Goal: Complete application form: Complete application form

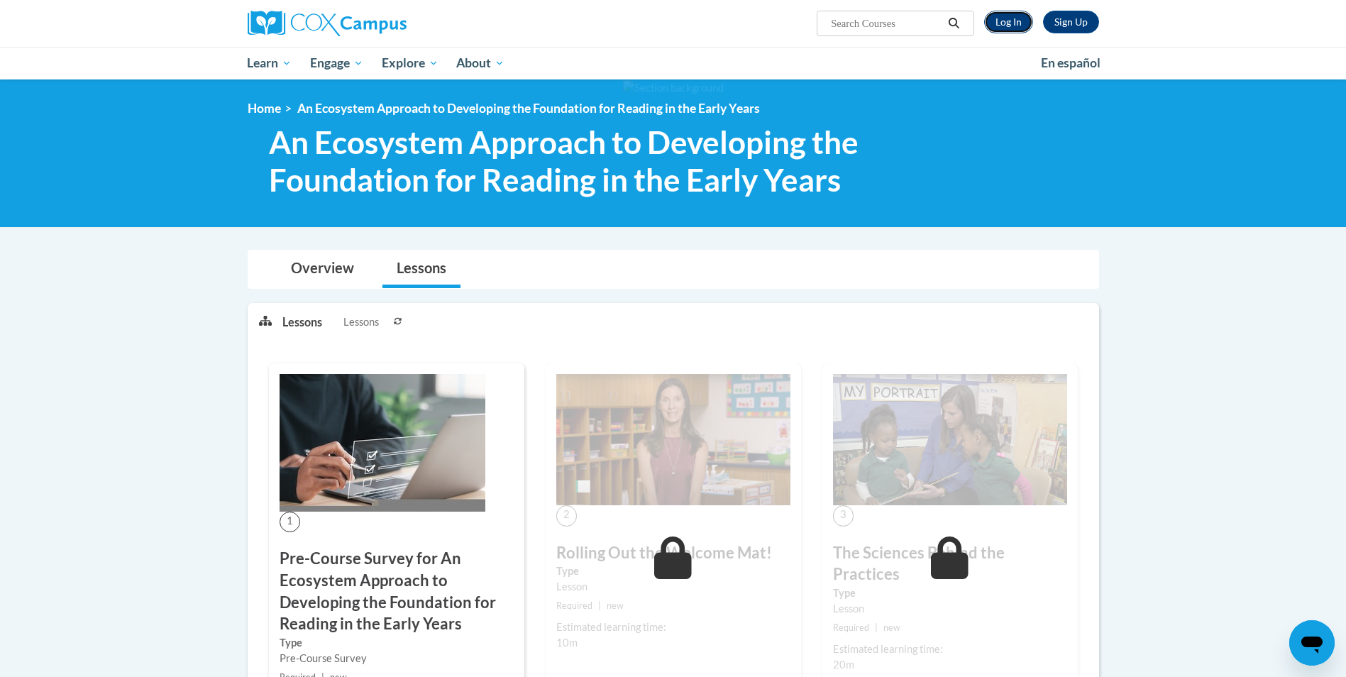
click at [1013, 20] on link "Log In" at bounding box center [1008, 22] width 49 height 23
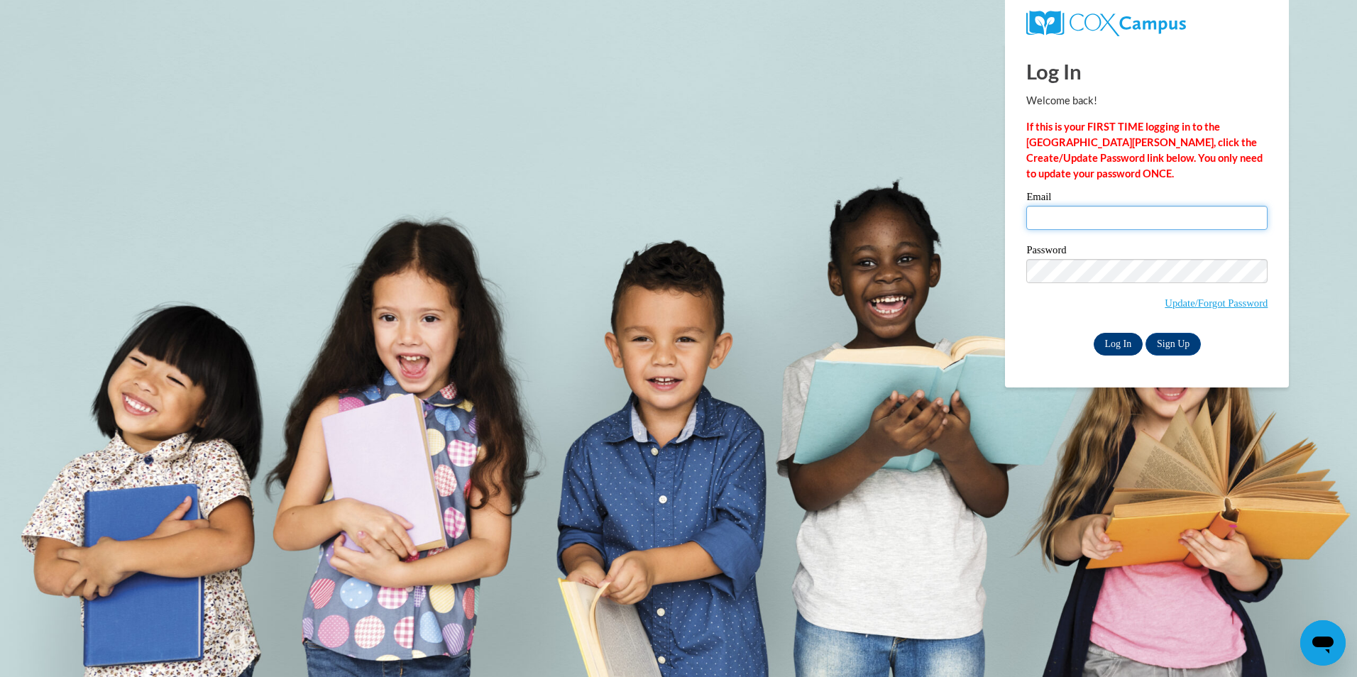
type input "lanay.marie@yahoo.com"
click at [1118, 343] on input "Log In" at bounding box center [1119, 344] width 50 height 23
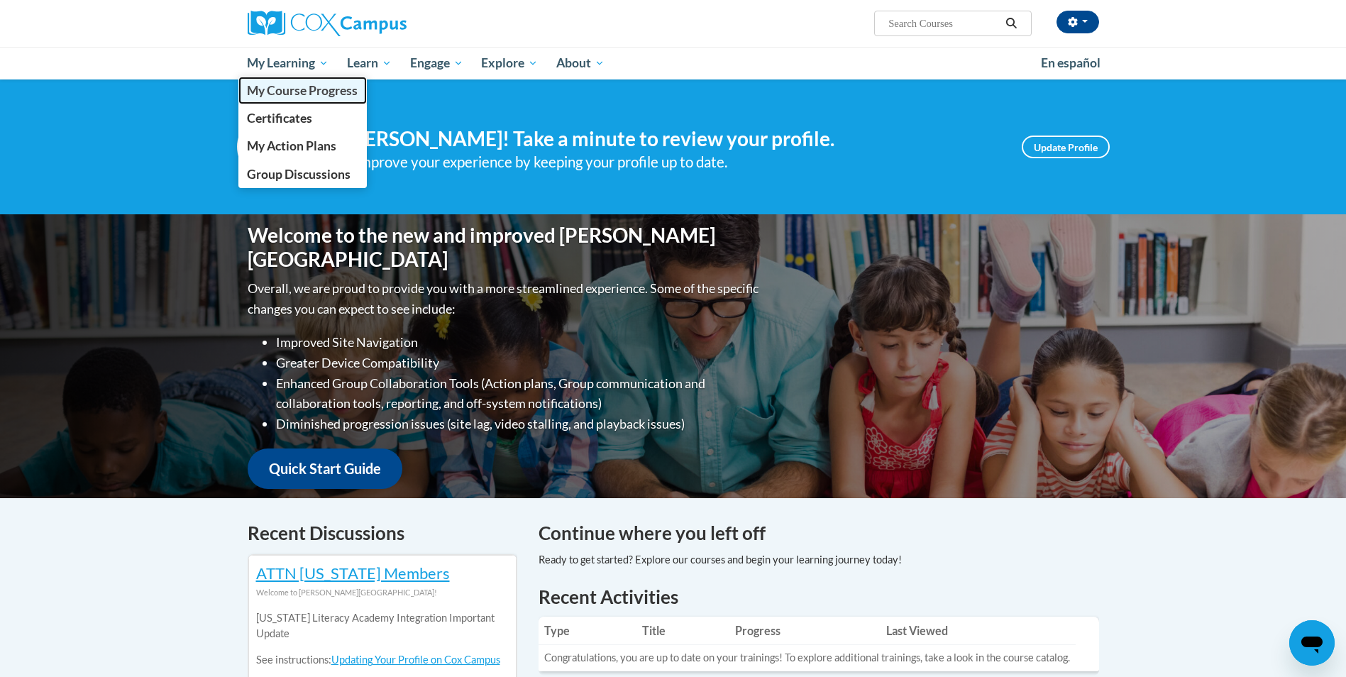
click at [297, 92] on span "My Course Progress" at bounding box center [302, 90] width 111 height 15
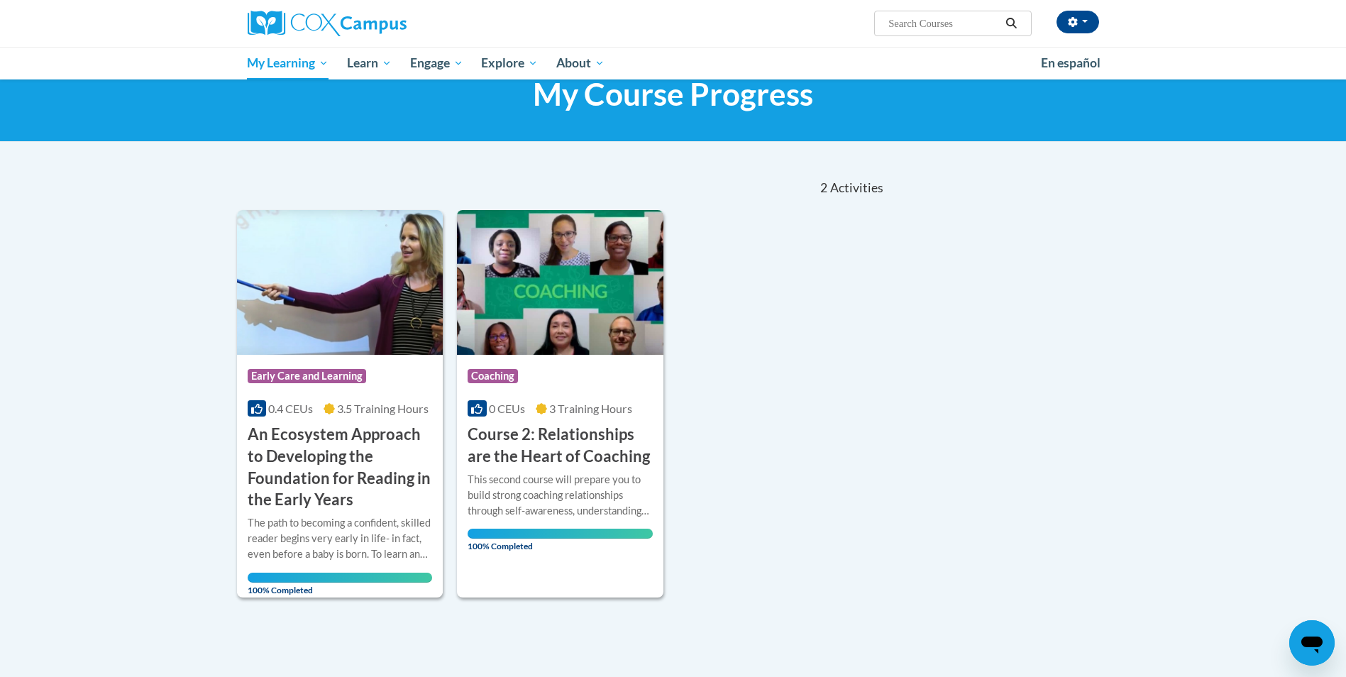
scroll to position [71, 0]
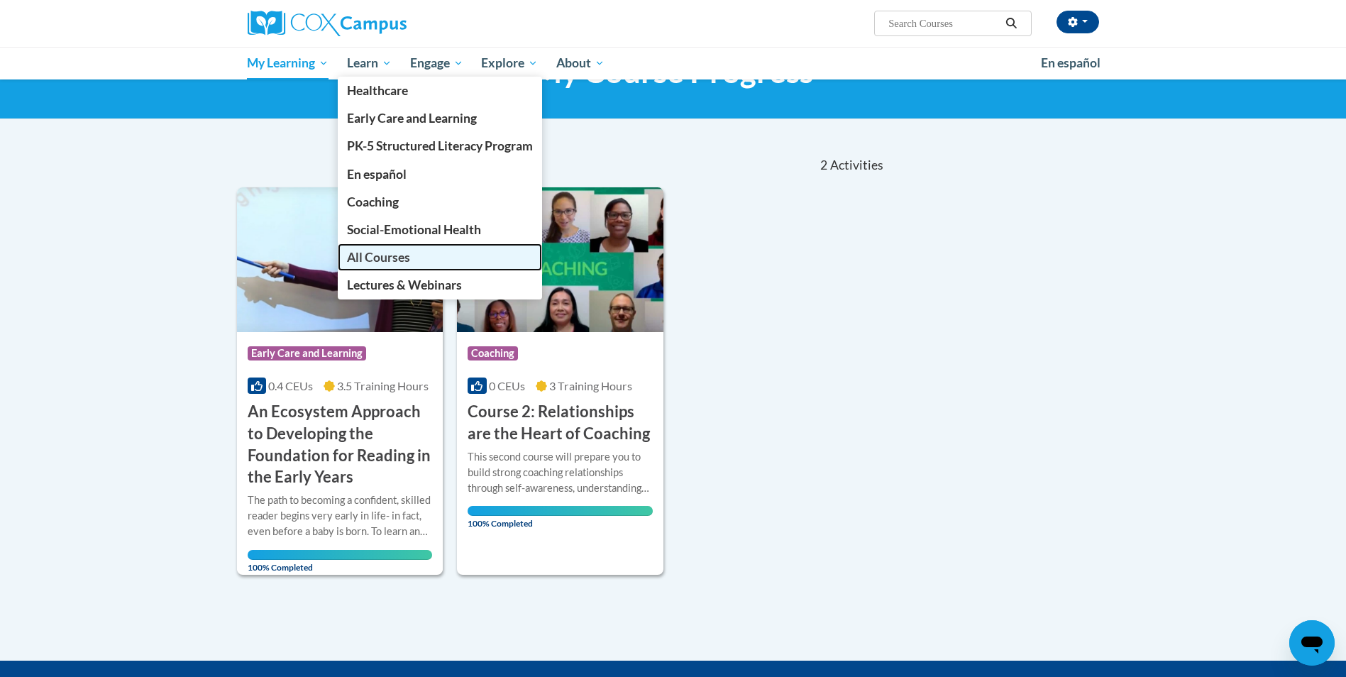
click at [378, 256] on span "All Courses" at bounding box center [378, 257] width 63 height 15
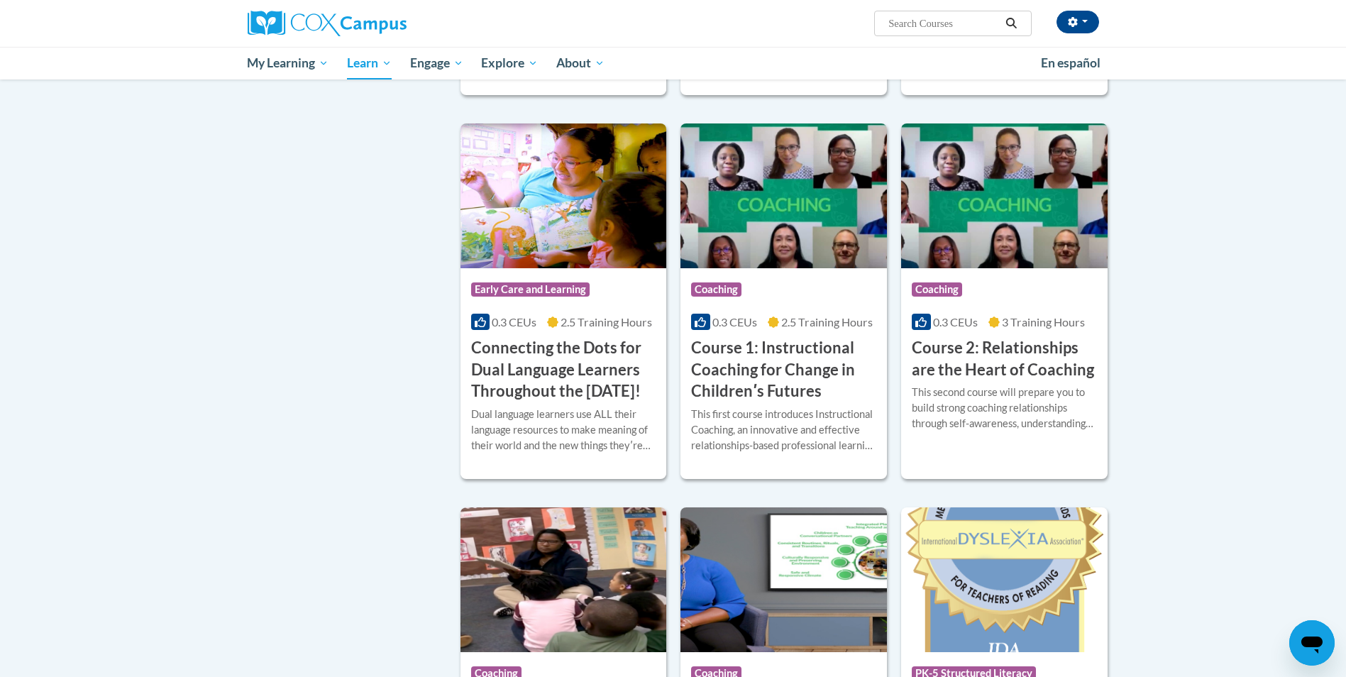
scroll to position [568, 0]
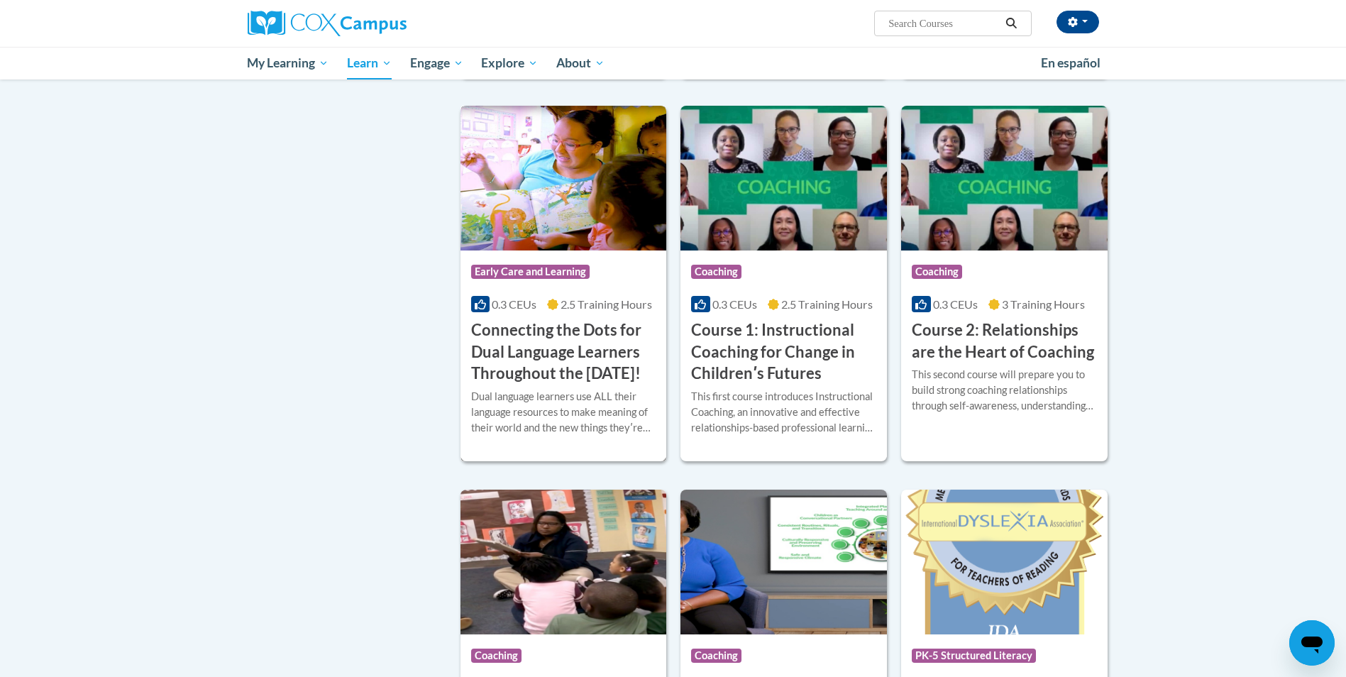
click at [537, 271] on span "Early Care and Learning" at bounding box center [530, 272] width 119 height 14
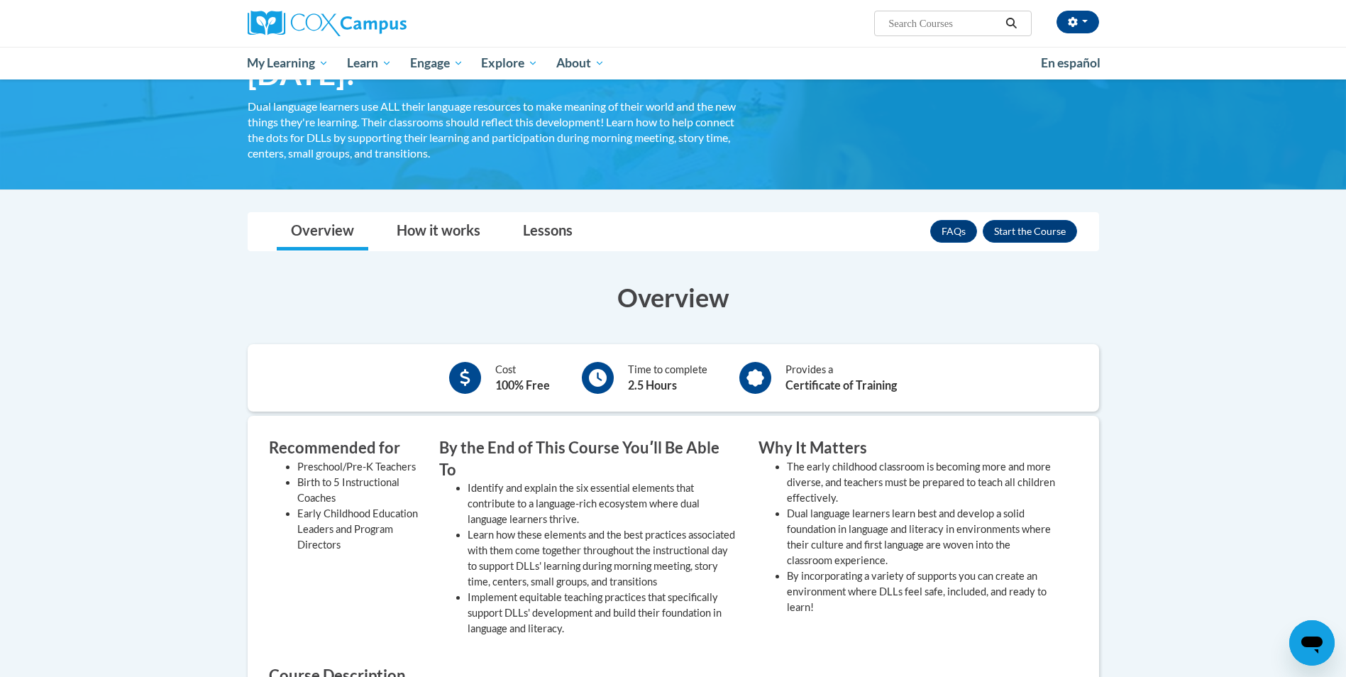
scroll to position [142, 0]
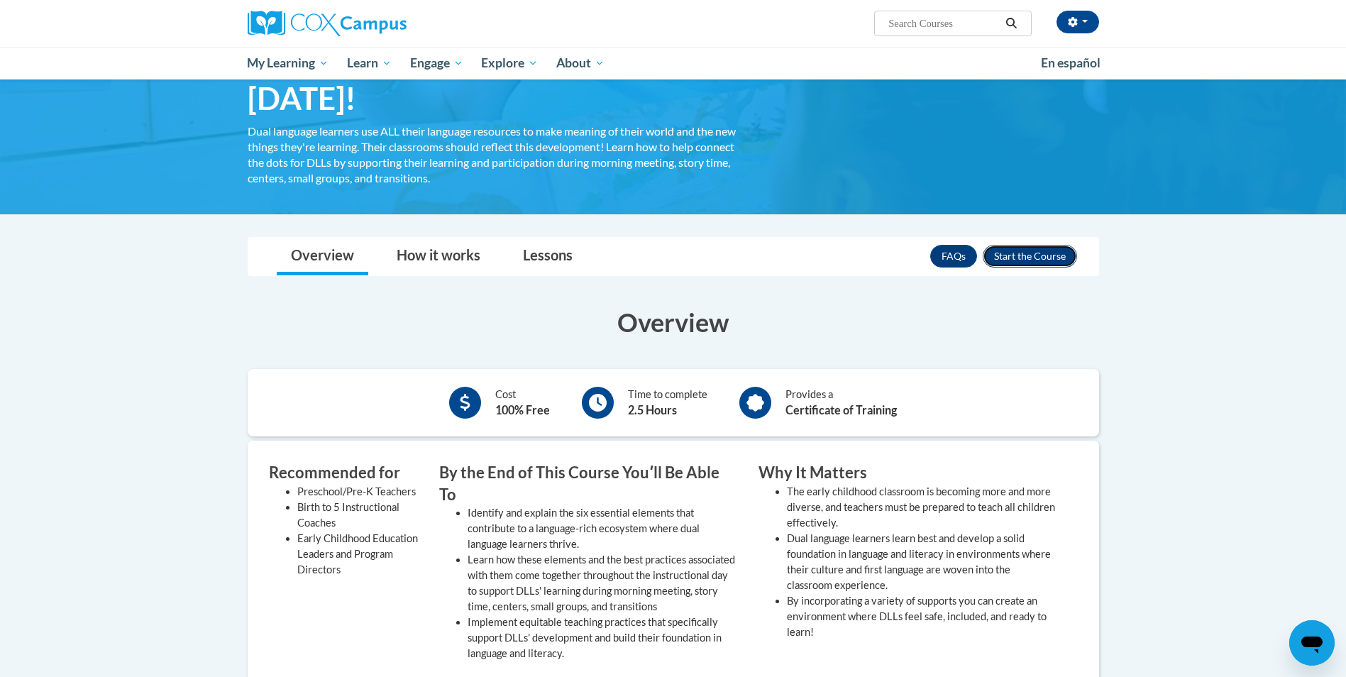
click at [1018, 255] on button "Enroll" at bounding box center [1030, 256] width 94 height 23
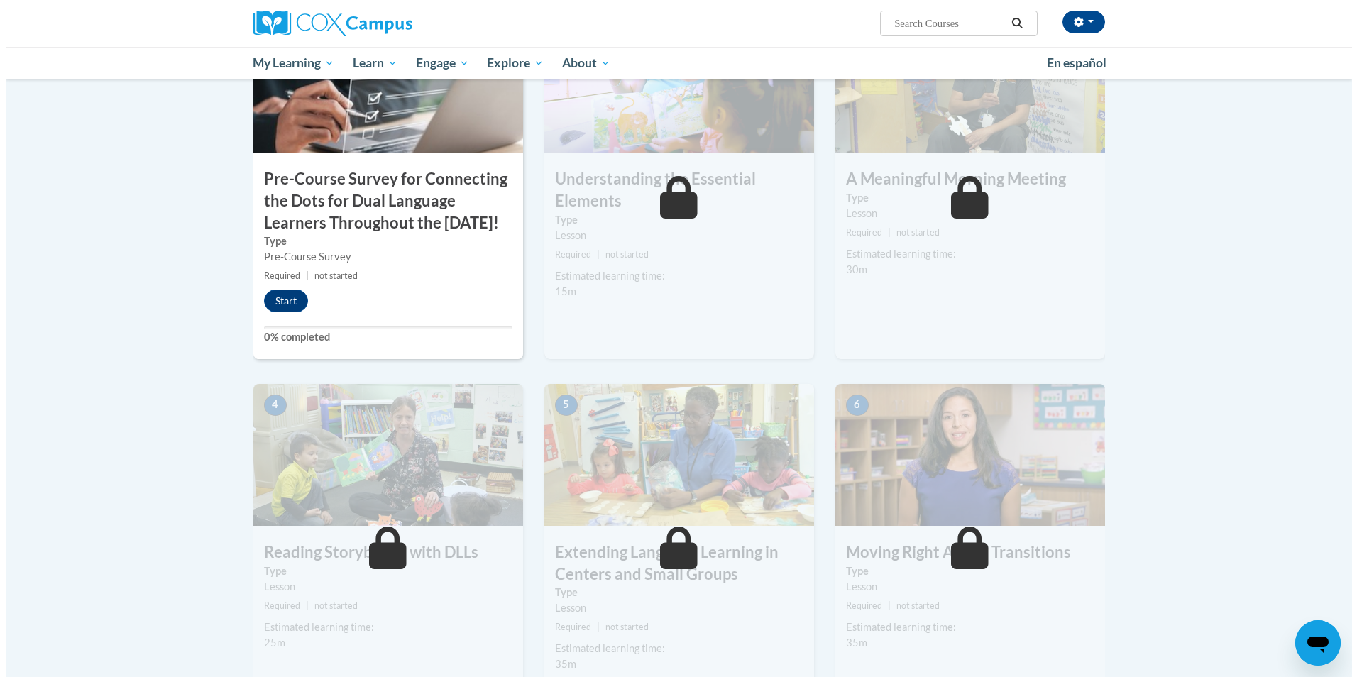
scroll to position [142, 0]
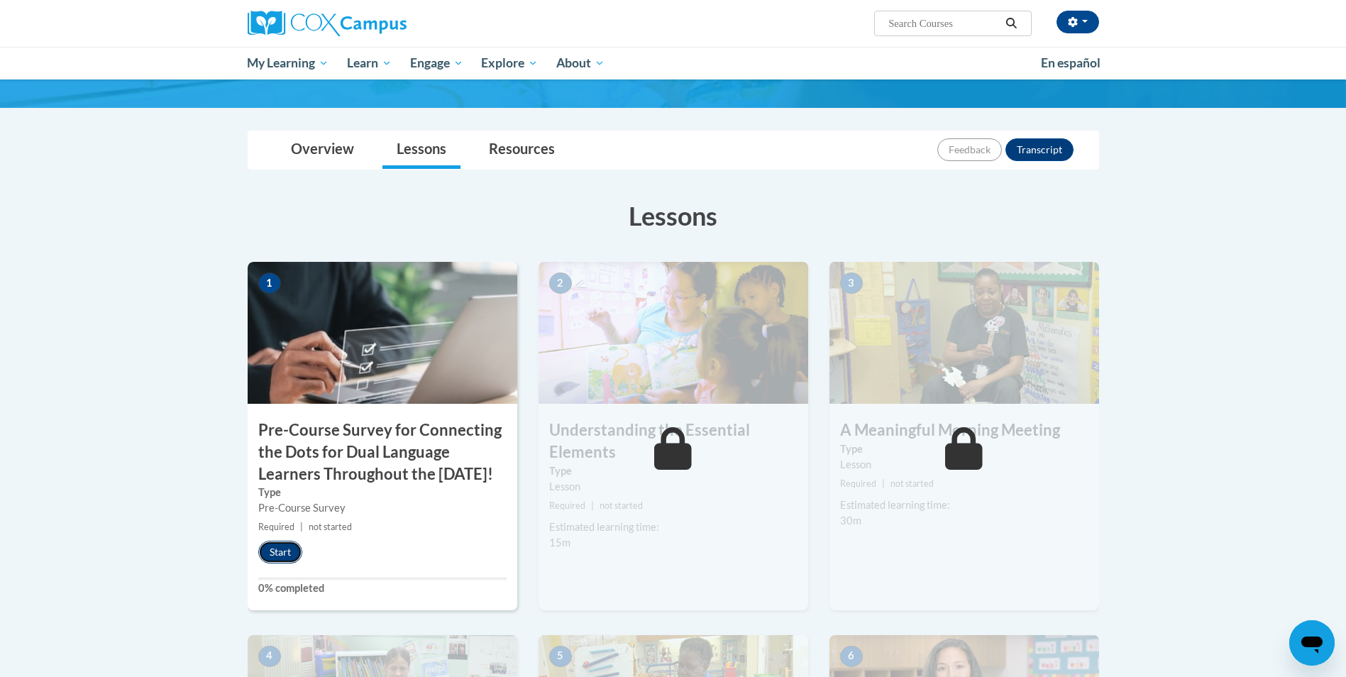
click at [273, 563] on button "Start" at bounding box center [280, 552] width 44 height 23
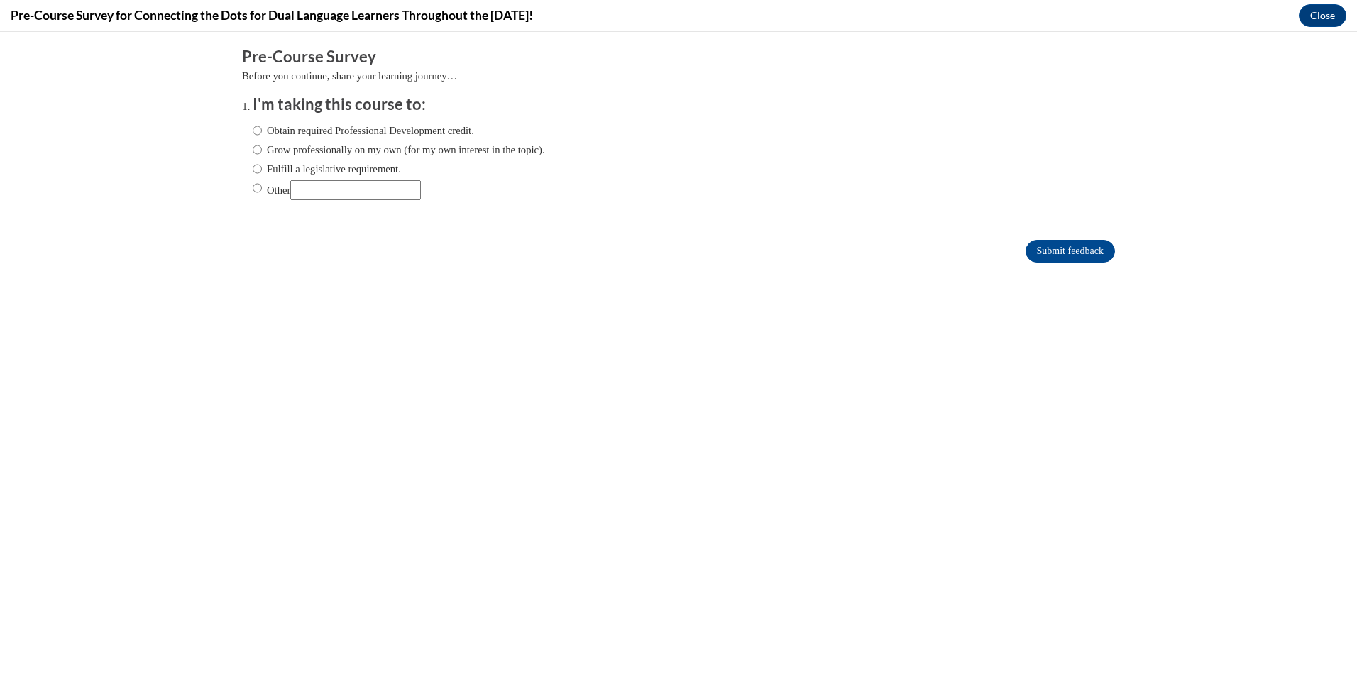
scroll to position [0, 0]
click at [253, 130] on input "Obtain required Professional Development credit." at bounding box center [257, 131] width 9 height 16
radio input "true"
click at [1061, 247] on input "Submit feedback" at bounding box center [1069, 251] width 89 height 23
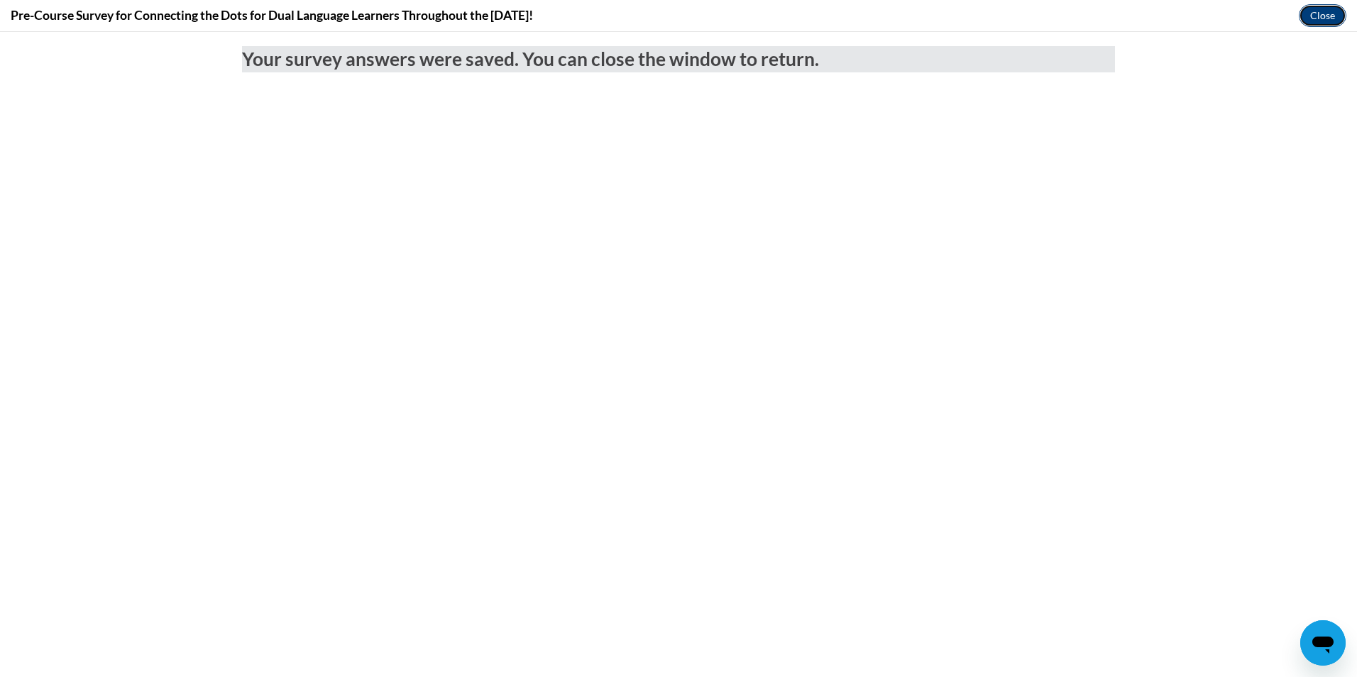
click at [1316, 18] on button "Close" at bounding box center [1323, 15] width 48 height 23
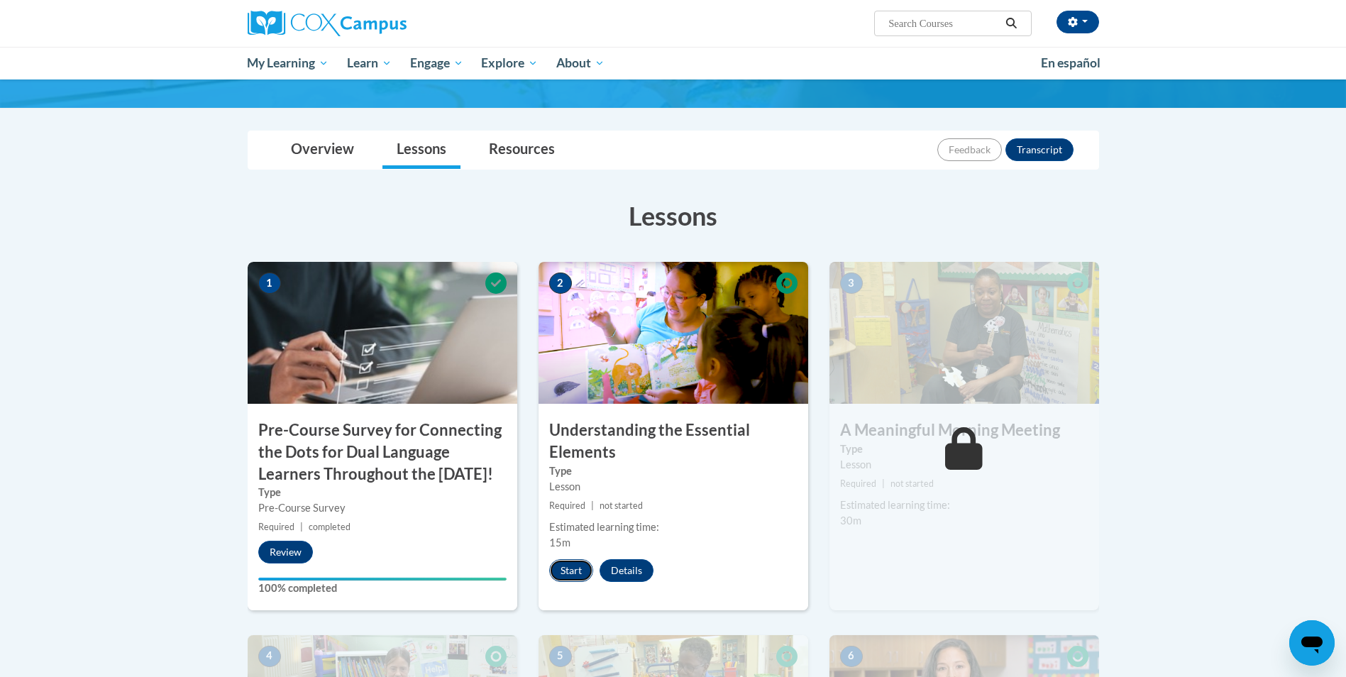
click at [572, 567] on button "Start" at bounding box center [571, 570] width 44 height 23
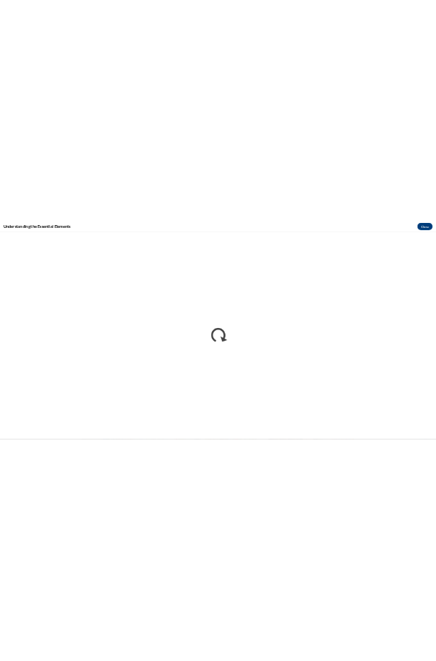
scroll to position [138, 0]
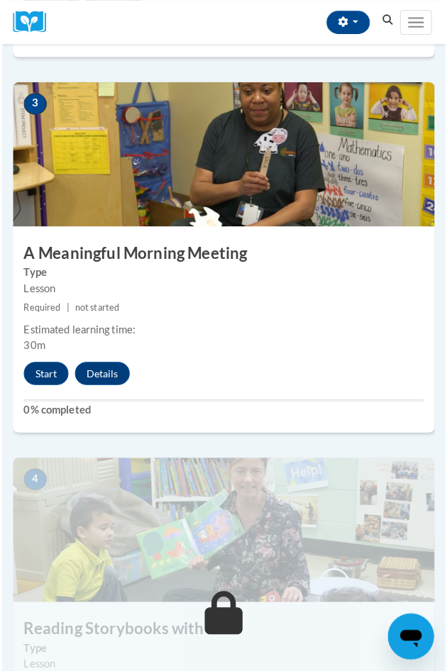
scroll to position [1064, 0]
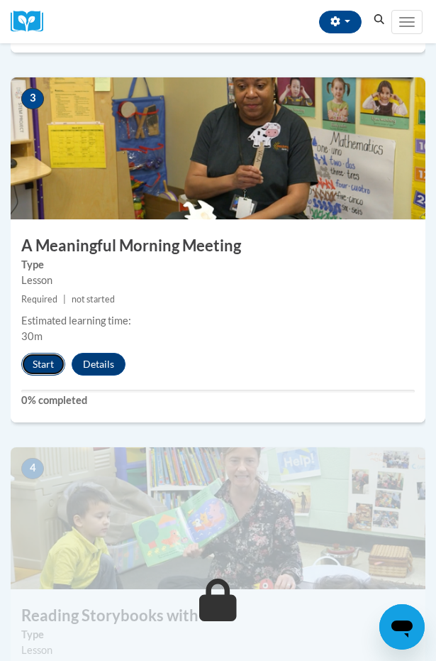
click at [45, 360] on button "Start" at bounding box center [43, 364] width 44 height 23
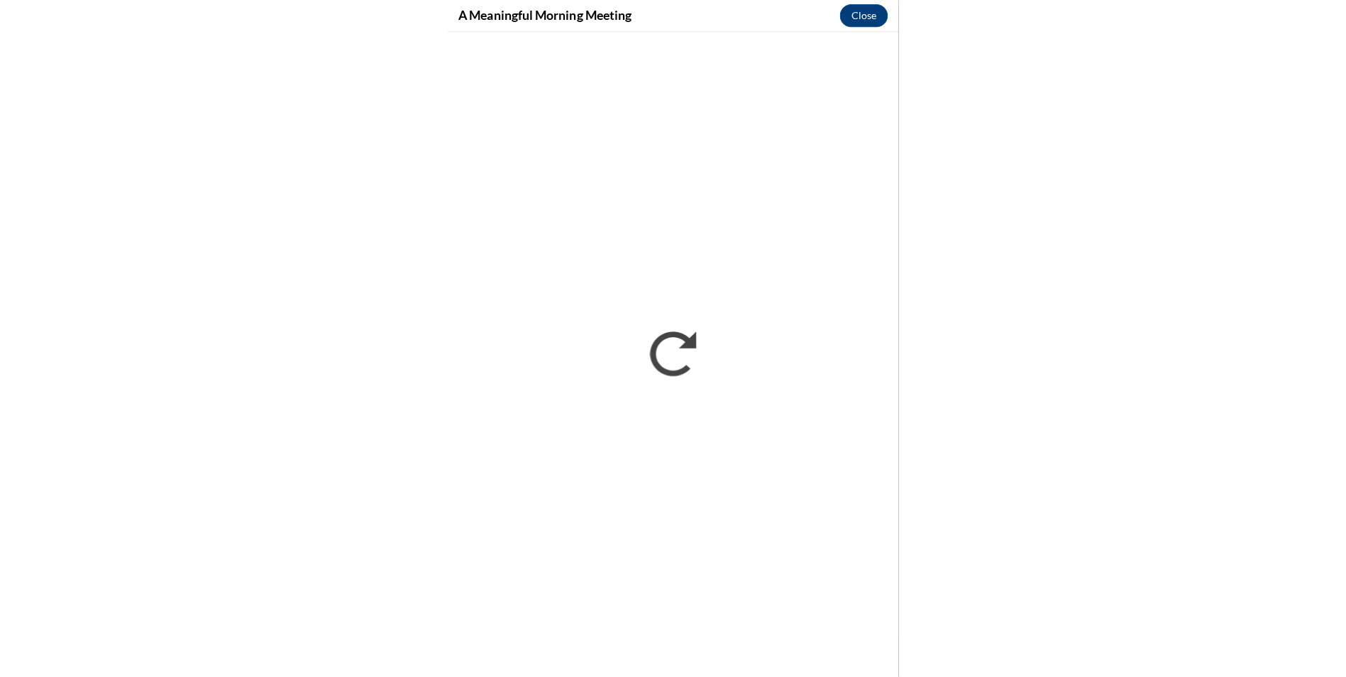
scroll to position [0, 0]
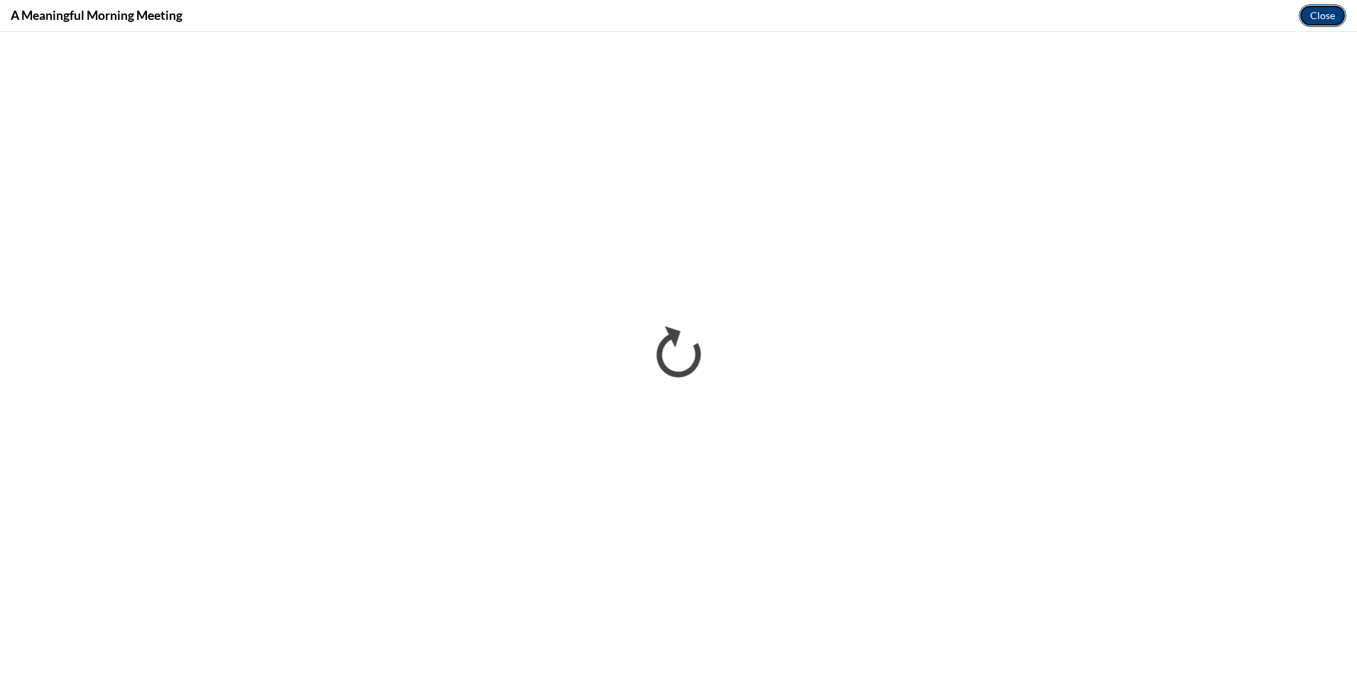
drag, startPoint x: 1316, startPoint y: 9, endPoint x: 1316, endPoint y: 18, distance: 8.5
click at [436, 11] on button "Close" at bounding box center [1323, 15] width 48 height 23
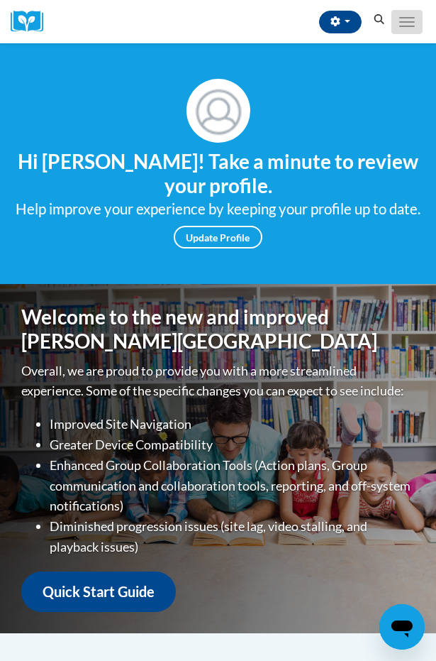
click at [399, 27] on button "Toggle navigation" at bounding box center [407, 22] width 31 height 24
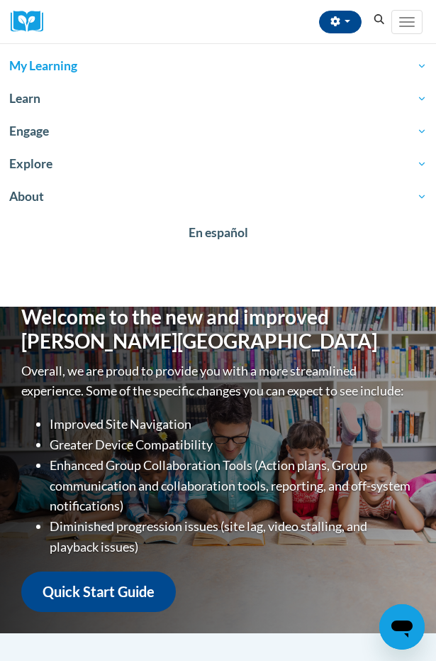
click at [35, 65] on span "My Learning" at bounding box center [218, 65] width 418 height 17
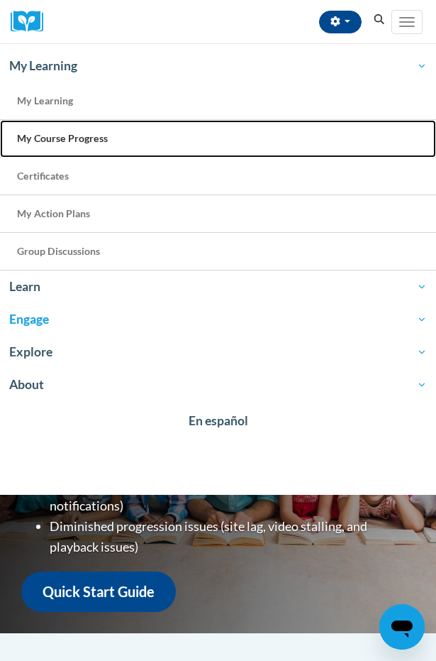
click at [83, 139] on span "My Course Progress" at bounding box center [62, 138] width 91 height 12
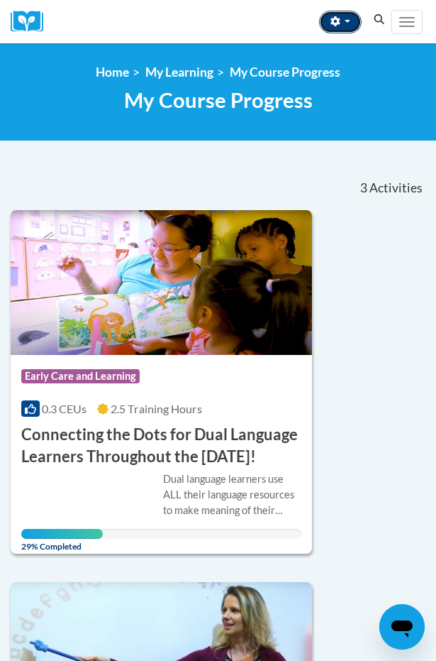
click at [348, 23] on button "button" at bounding box center [340, 22] width 43 height 23
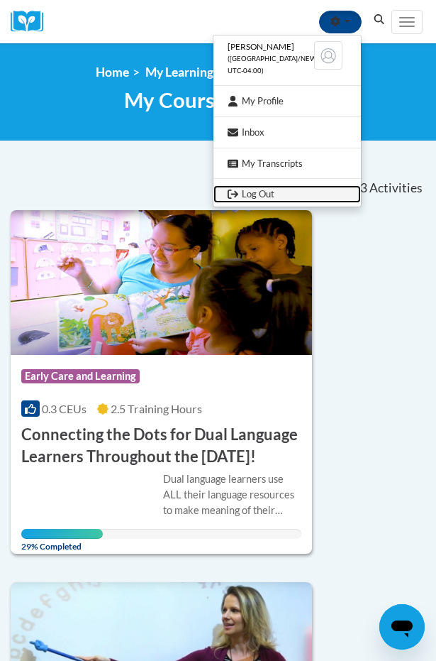
click at [253, 191] on link "Log Out" at bounding box center [288, 194] width 148 height 18
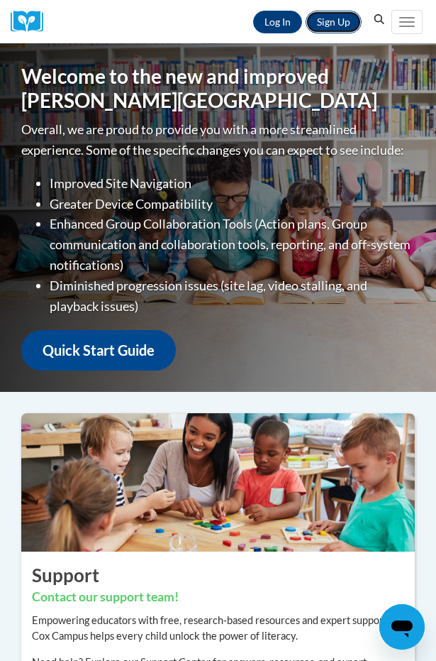
click at [334, 23] on link "Sign Up" at bounding box center [334, 22] width 56 height 23
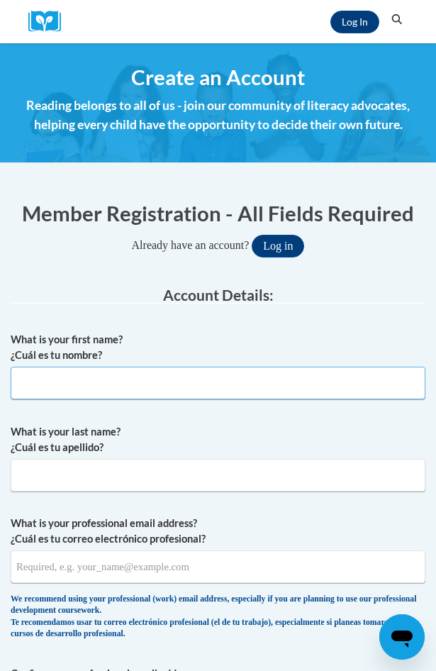
click at [116, 386] on input "What is your first name? ¿Cuál es tu nombre?" at bounding box center [218, 383] width 415 height 33
type input "wanda"
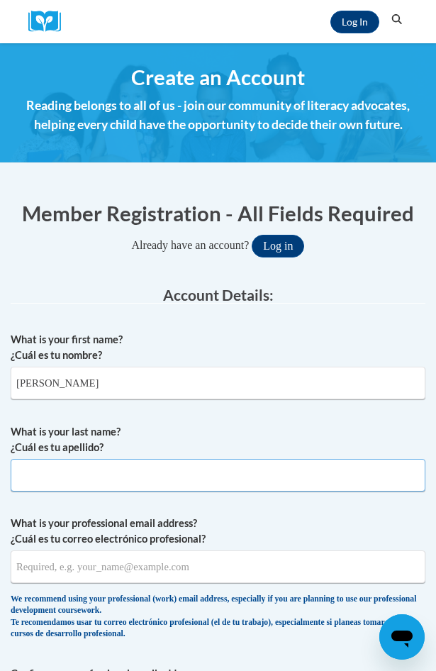
type input "JOHNSON"
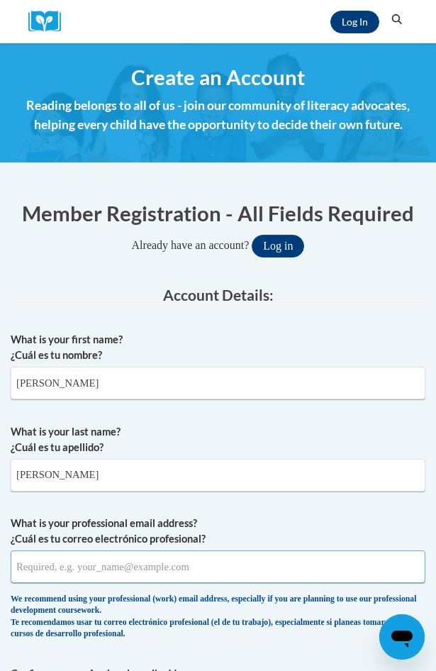
type input "cjohnsonk@aol.com"
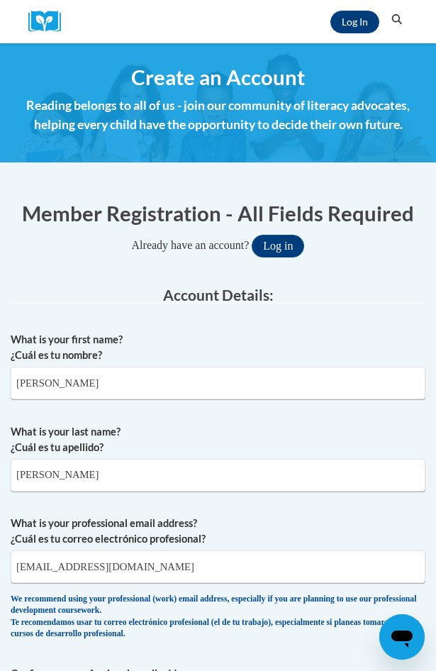
type input "cjohnsonk@aol.com"
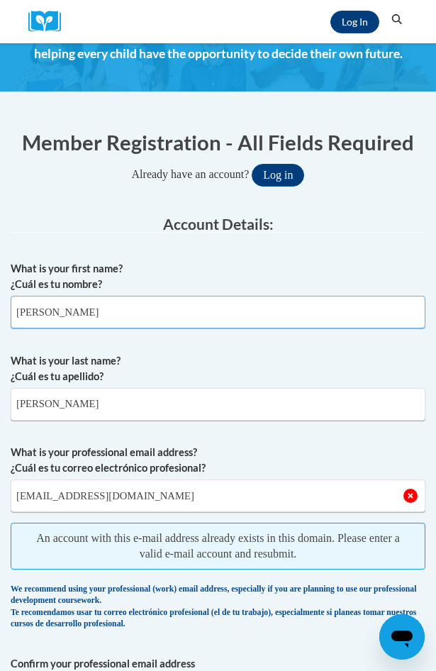
scroll to position [142, 0]
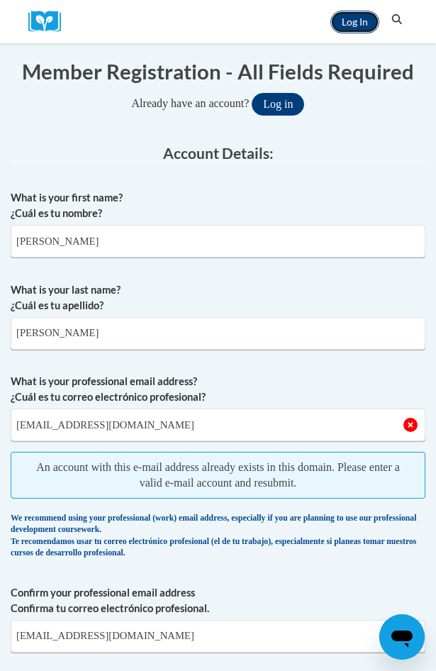
click at [356, 23] on link "Log In" at bounding box center [355, 22] width 49 height 23
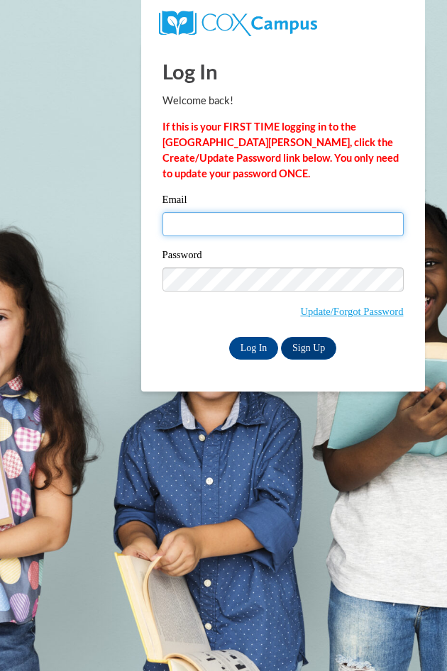
click at [224, 226] on input "Email" at bounding box center [283, 224] width 241 height 24
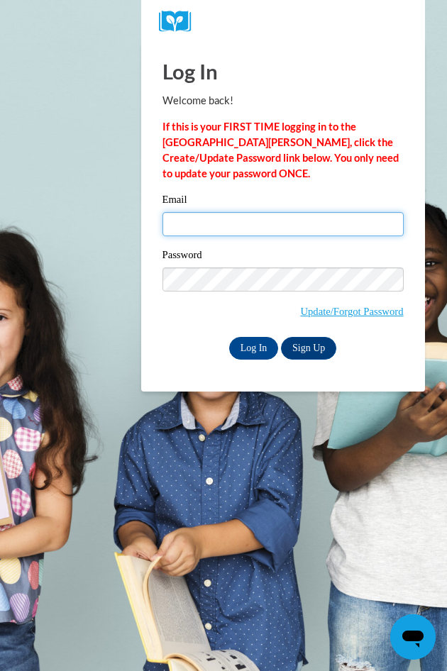
type input "[PERSON_NAME][EMAIL_ADDRESS][PERSON_NAME][DOMAIN_NAME]"
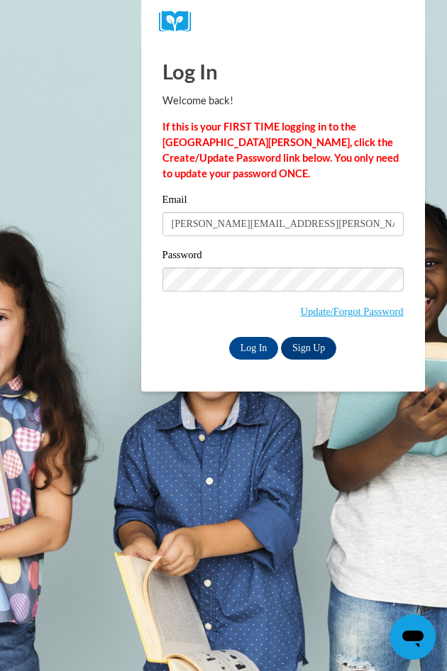
click at [55, 343] on body "Log In Welcome back! If this is your FIRST TIME logging in to the [GEOGRAPHIC_D…" at bounding box center [223, 335] width 447 height 671
click at [248, 350] on input "Log In" at bounding box center [254, 348] width 50 height 23
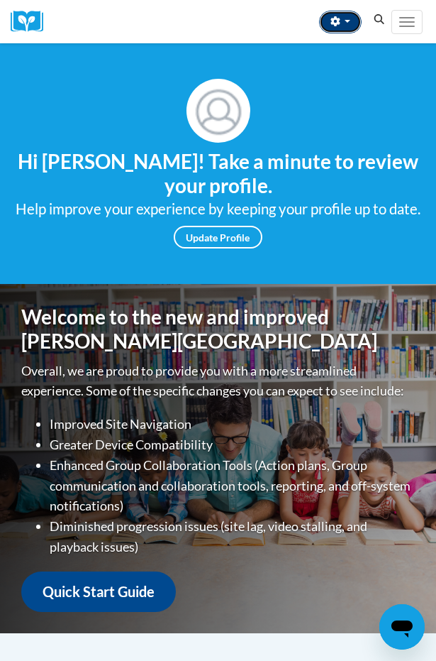
click at [346, 27] on button "button" at bounding box center [340, 22] width 43 height 23
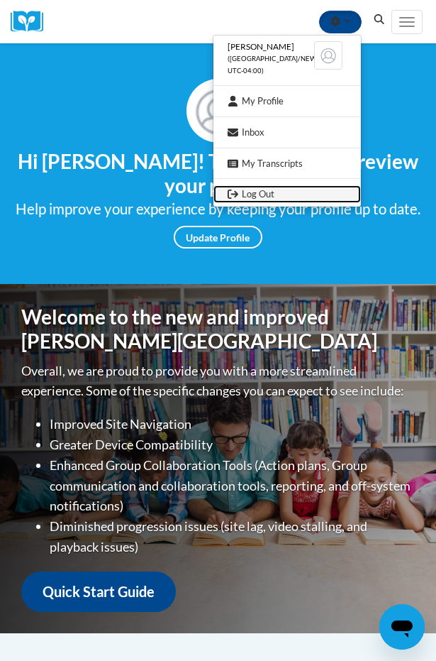
click at [260, 196] on link "Log Out" at bounding box center [288, 194] width 148 height 18
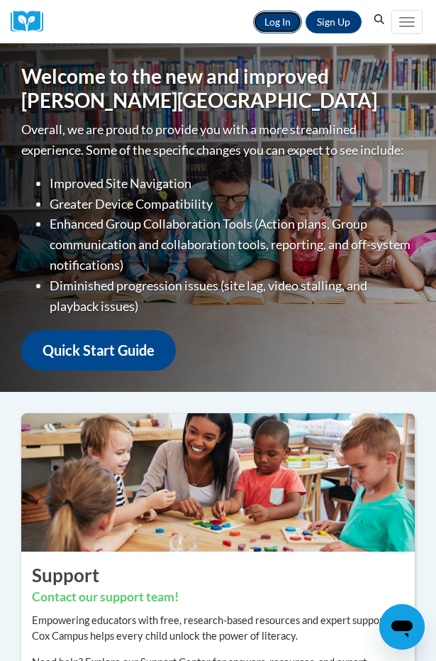
click at [277, 23] on link "Log In" at bounding box center [277, 22] width 49 height 23
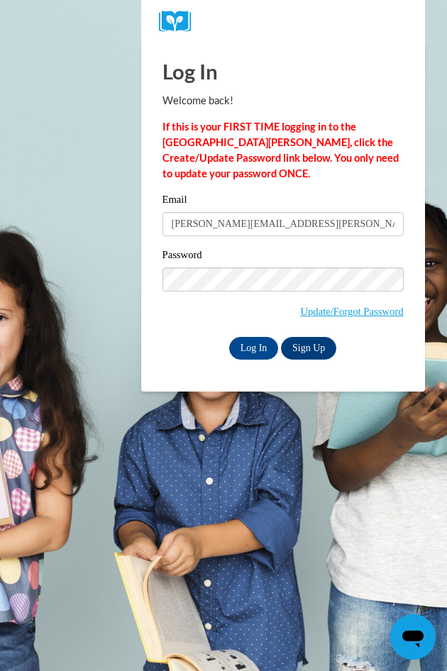
click at [316, 220] on input "lanay.marie@yahoo.com" at bounding box center [283, 224] width 241 height 24
type input "cjohnsonk@aol.com"
click at [149, 314] on div "Log In Welcome back! If this is your FIRST TIME logging in to the NEW Cox Campu…" at bounding box center [283, 217] width 305 height 349
click at [315, 347] on link "Sign Up" at bounding box center [308, 348] width 55 height 23
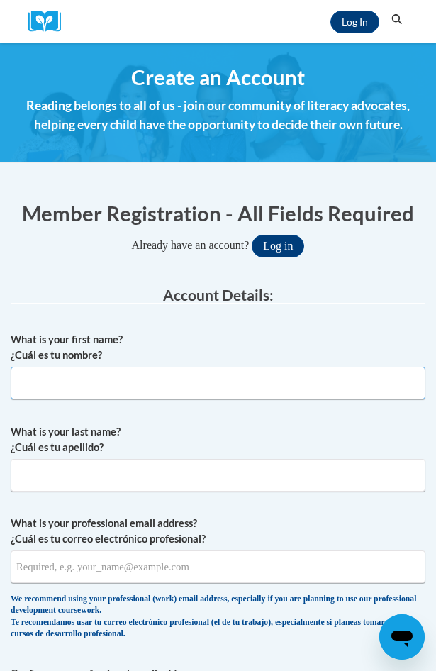
click at [115, 387] on input "What is your first name? ¿Cuál es tu nombre?" at bounding box center [218, 383] width 415 height 33
type input "wanda"
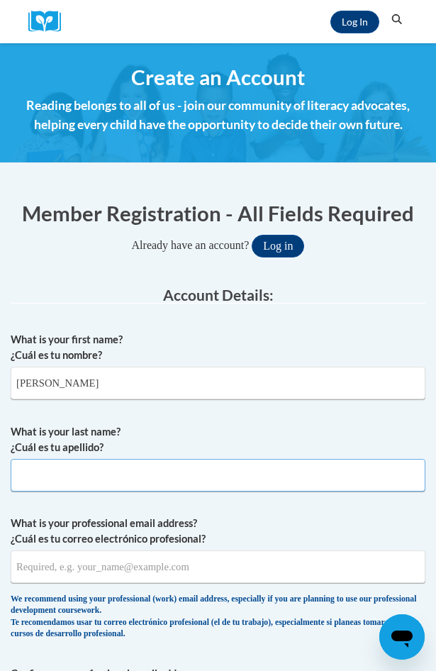
type input "JOHNSON"
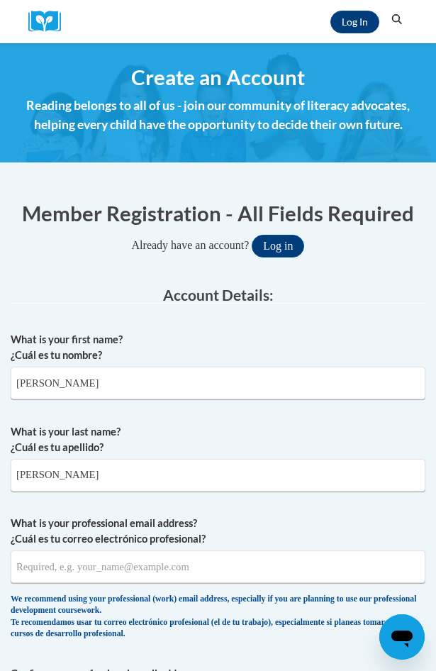
type input "cjohnsonk@aol.com"
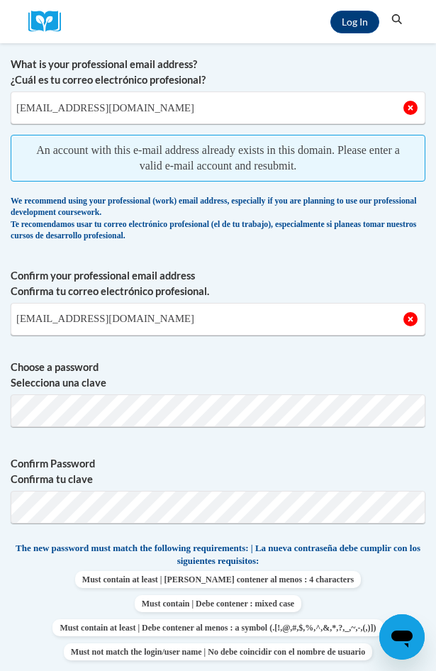
scroll to position [497, 0]
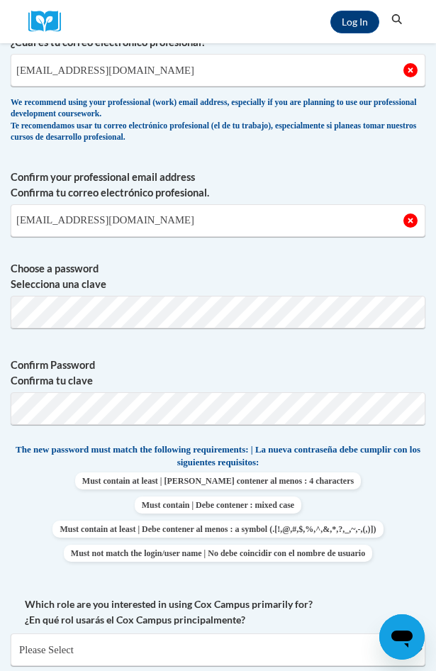
drag, startPoint x: 397, startPoint y: 375, endPoint x: 302, endPoint y: 363, distance: 95.9
click at [340, 368] on label "Confirm Password Confirma tu clave" at bounding box center [218, 373] width 415 height 31
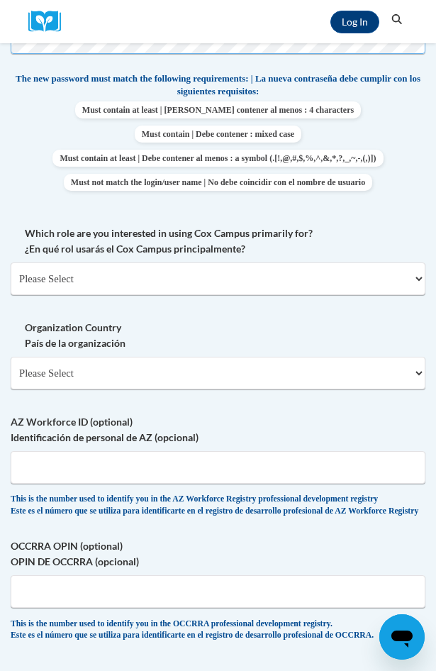
scroll to position [923, 0]
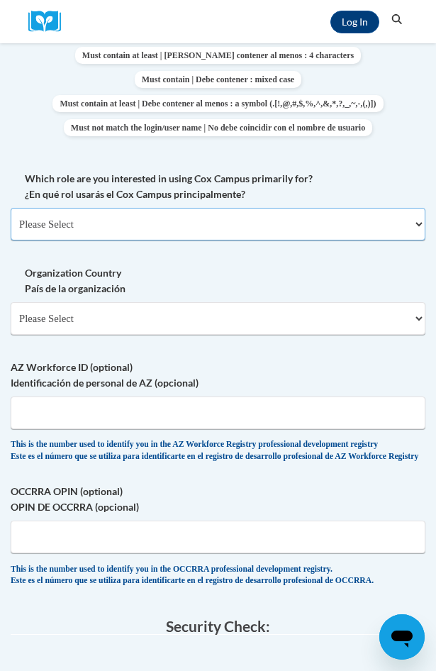
click at [119, 217] on select "Please Select College/University | Colegio/Universidad Community/Nonprofit Part…" at bounding box center [218, 224] width 415 height 33
select select "fbf2d438-af2f-41f8-98f1-81c410e29de3"
click at [11, 208] on select "Please Select College/University | Colegio/Universidad Community/Nonprofit Part…" at bounding box center [218, 224] width 415 height 33
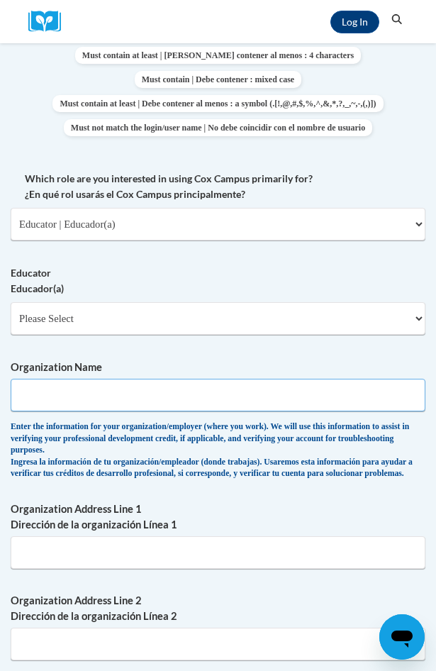
click at [61, 395] on input "Organization Name" at bounding box center [218, 395] width 415 height 33
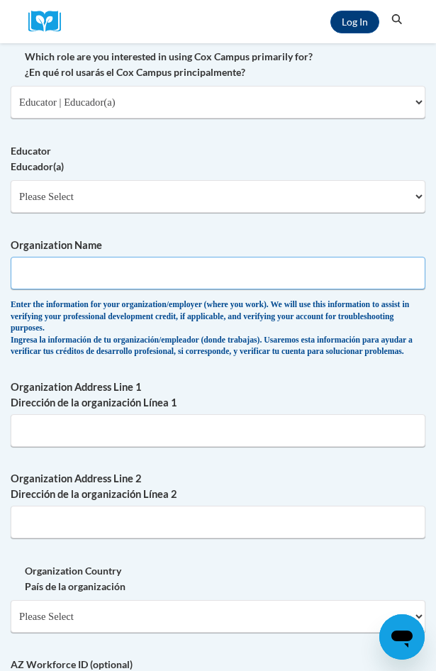
scroll to position [1064, 0]
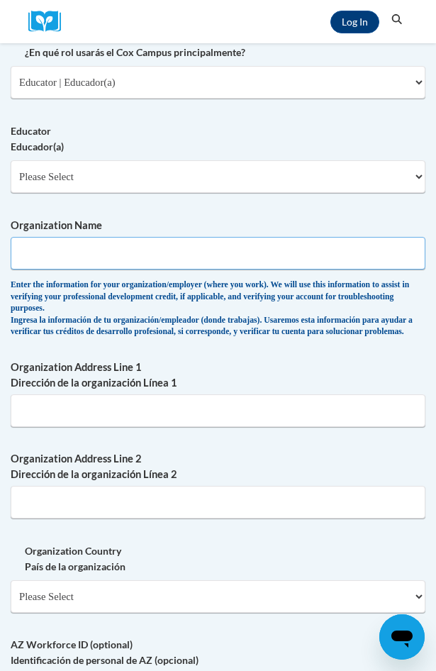
click at [52, 260] on input "Organization Name" at bounding box center [218, 253] width 415 height 33
type input "Owner"
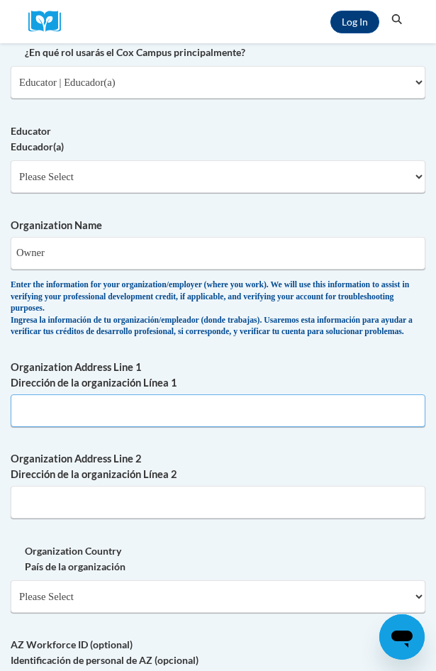
type input "2612 Tampico Dr"
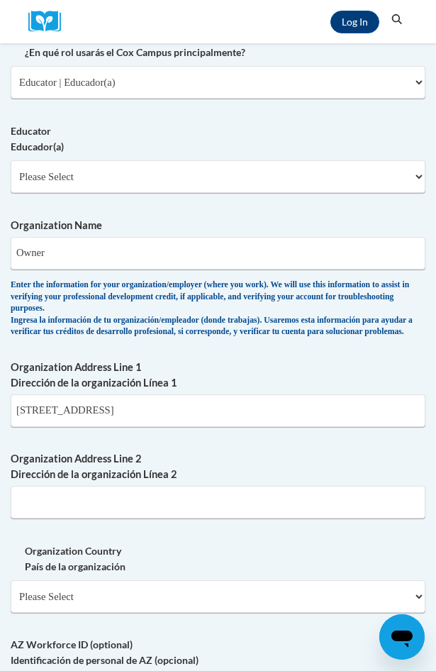
type input "# House"
click at [119, 180] on select "Please Select Early Learning/Daycare Teacher/Family Home Care Provider | Maestr…" at bounding box center [218, 176] width 415 height 33
select select "5e2af403-4f2c-4e49-a02f-103e55d7b75b"
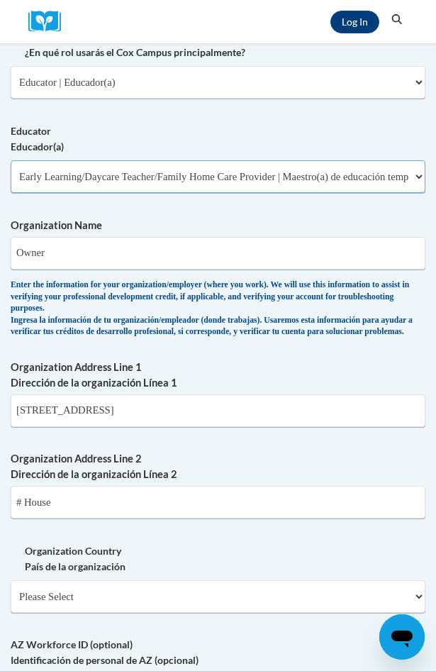
click at [11, 160] on select "Please Select Early Learning/Daycare Teacher/Family Home Care Provider | Maestr…" at bounding box center [218, 176] width 415 height 33
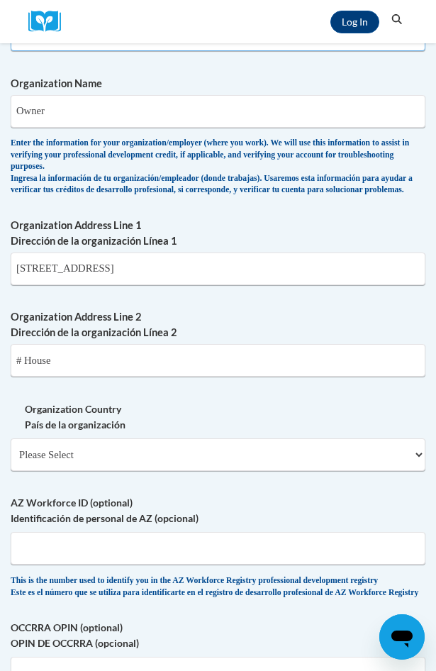
scroll to position [1277, 0]
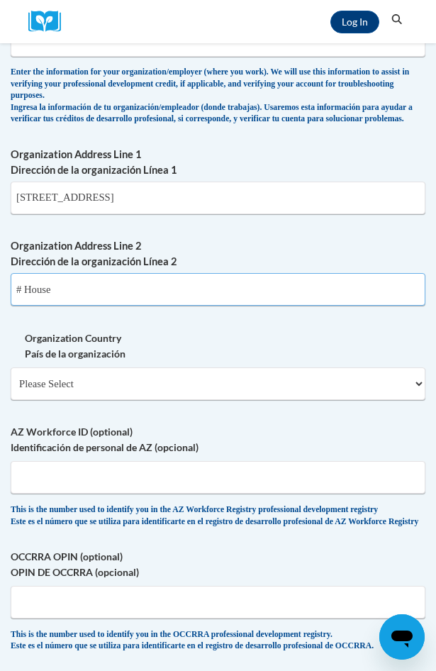
click at [133, 302] on input "# House" at bounding box center [218, 289] width 415 height 33
click at [115, 304] on input "# House" at bounding box center [218, 289] width 415 height 33
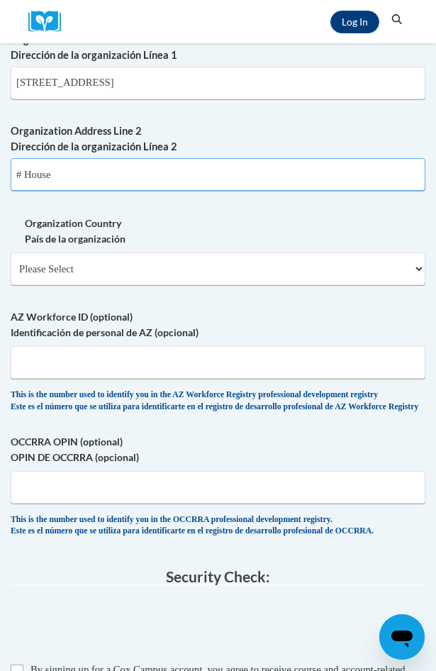
scroll to position [1419, 0]
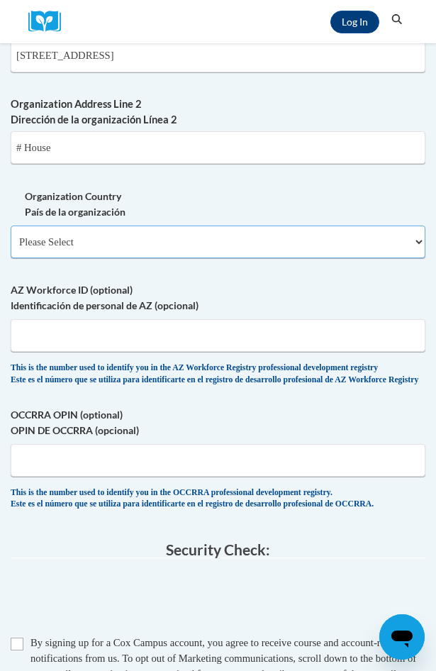
click at [127, 255] on select "Please Select United States | Estados Unidos Outside of the United States | Fue…" at bounding box center [218, 242] width 415 height 33
select select "ad49bcad-a171-4b2e-b99c-48b446064914"
click at [11, 237] on select "Please Select United States | Estados Unidos Outside of the United States | Fue…" at bounding box center [218, 242] width 415 height 33
select select
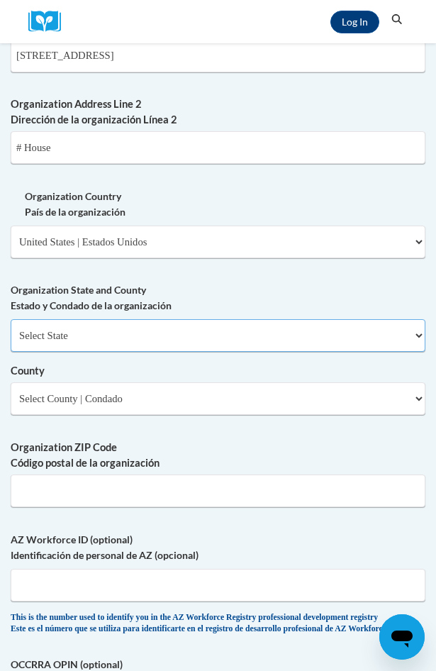
click at [140, 340] on select "Select State Alabama Alaska Arizona Arkansas California Colorado Connecticut De…" at bounding box center [218, 335] width 415 height 33
select select "Ohio"
click at [11, 331] on select "Select State Alabama Alaska Arizona Arkansas California Colorado Connecticut De…" at bounding box center [218, 335] width 415 height 33
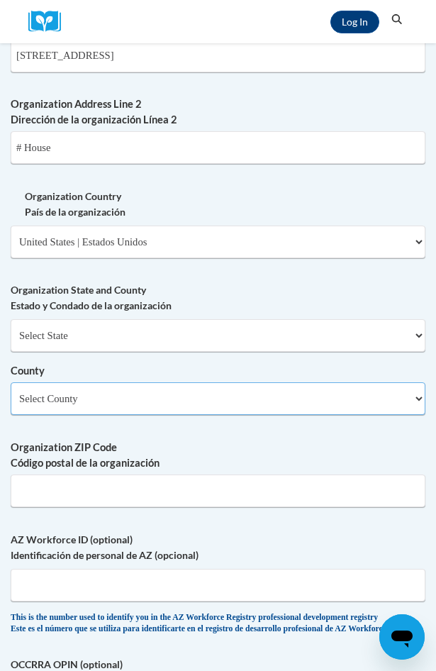
click at [111, 400] on select "Select County Adams Allen Ashland Ashtabula Athens Auglaize Belmont Brown Butle…" at bounding box center [218, 398] width 415 height 33
select select "Hamilton"
click at [11, 394] on select "Select County Adams Allen Ashland Ashtabula Athens Auglaize Belmont Brown Butle…" at bounding box center [218, 398] width 415 height 33
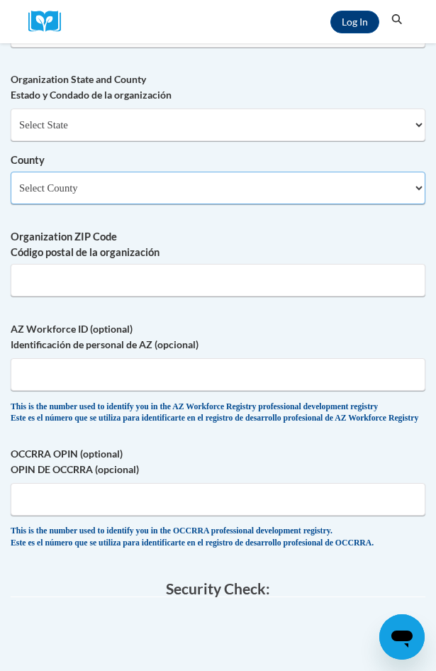
scroll to position [1632, 0]
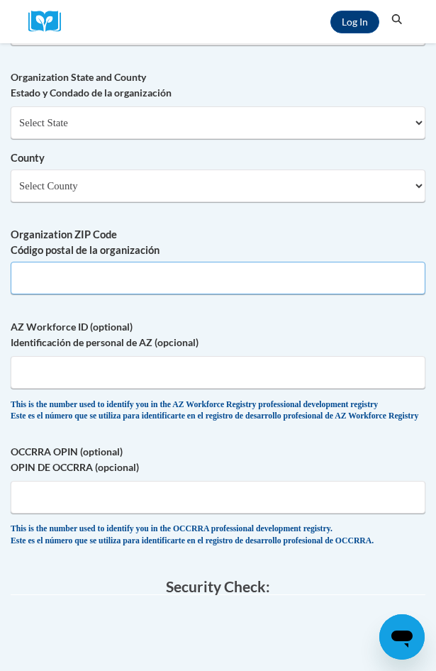
click at [136, 283] on input "Organization ZIP Code Código postal de la organización" at bounding box center [218, 278] width 415 height 33
type input "45231"
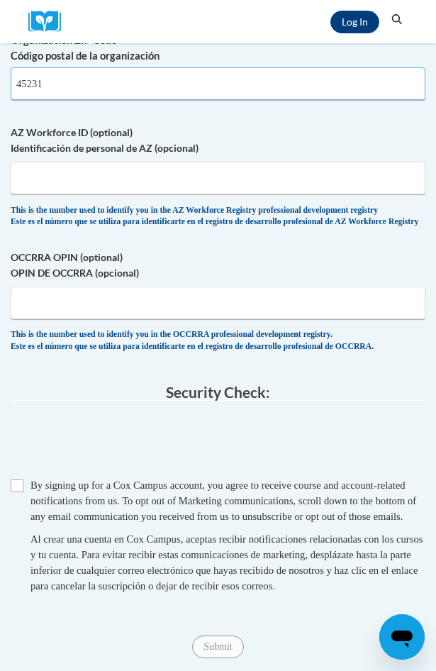
scroll to position [1845, 0]
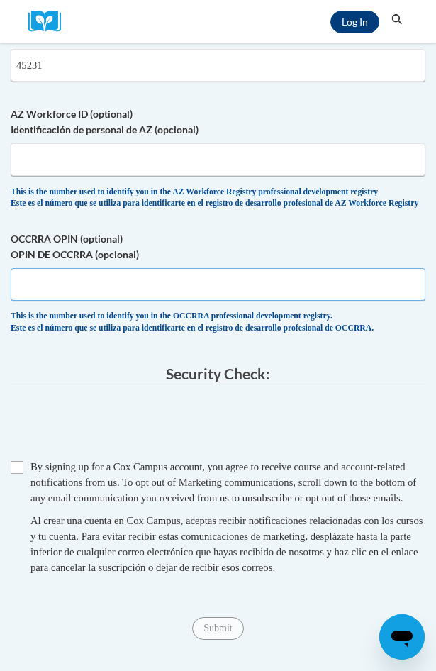
click at [58, 301] on input "OCCRRA OPIN (optional) OPIN DE OCCRRA (opcional)" at bounding box center [218, 284] width 415 height 33
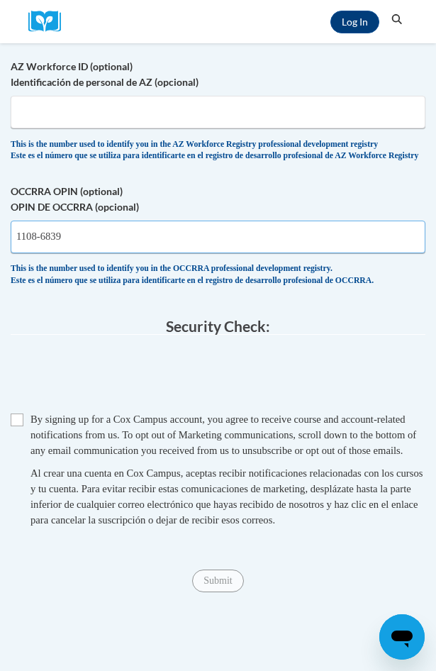
scroll to position [1916, 0]
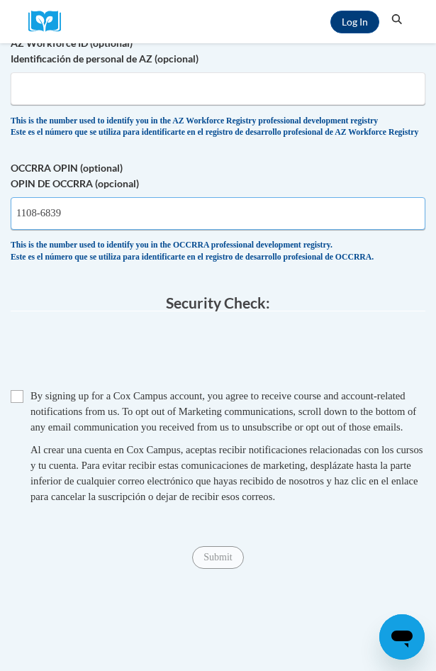
type input "1108-6839"
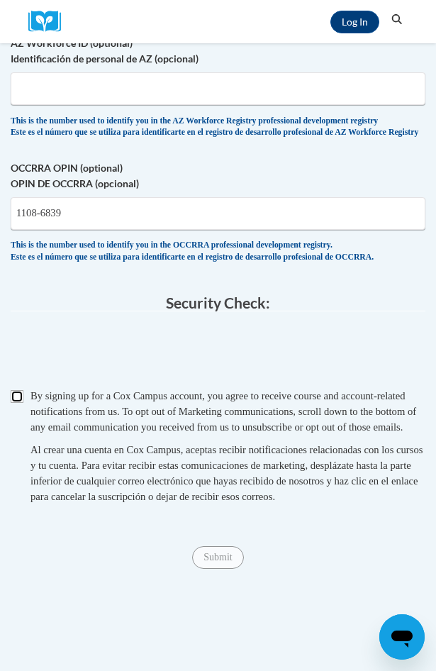
click at [18, 403] on input "Checkbox" at bounding box center [17, 396] width 13 height 13
checkbox input "true"
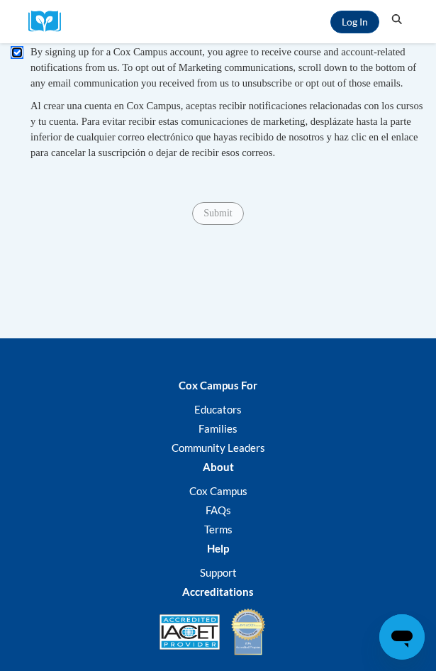
scroll to position [2271, 0]
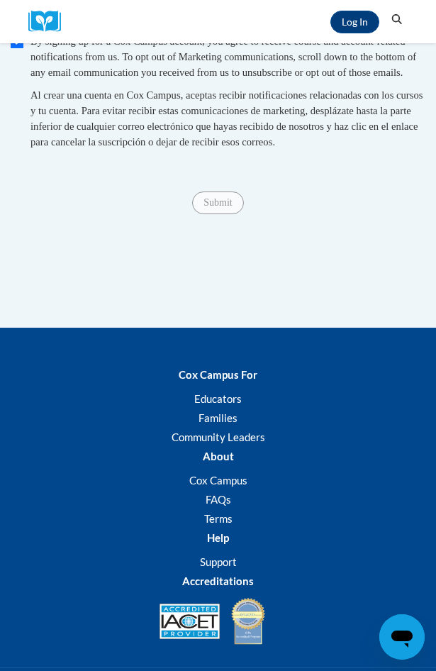
click at [214, 207] on span "Submit" at bounding box center [217, 201] width 51 height 11
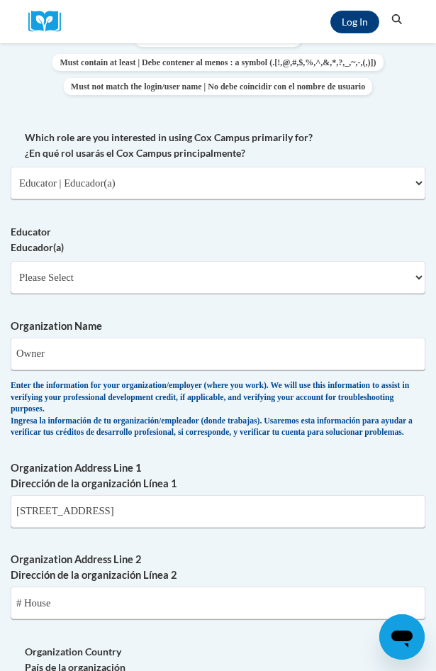
scroll to position [852, 0]
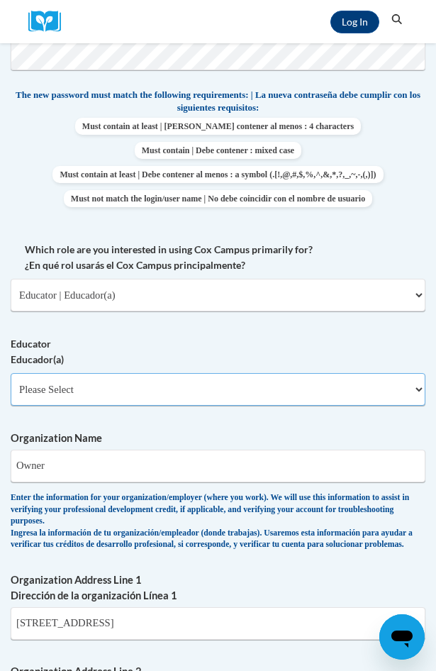
drag, startPoint x: 122, startPoint y: 392, endPoint x: 132, endPoint y: 392, distance: 10.0
click at [129, 392] on select "Please Select Early Learning/Daycare Teacher/Family Home Care Provider | Maestr…" at bounding box center [218, 389] width 415 height 33
select select "5e2af403-4f2c-4e49-a02f-103e55d7b75b"
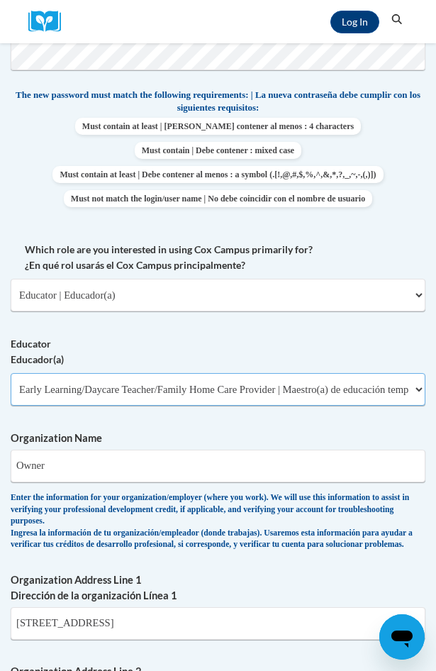
click at [11, 373] on select "Please Select Early Learning/Daycare Teacher/Family Home Care Provider | Maestr…" at bounding box center [218, 389] width 415 height 33
select select "null"
click at [211, 426] on div "What is your first name? ¿Cuál es tu nombre? wanda What is your last name? ¿Cuá…" at bounding box center [218, 407] width 415 height 1868
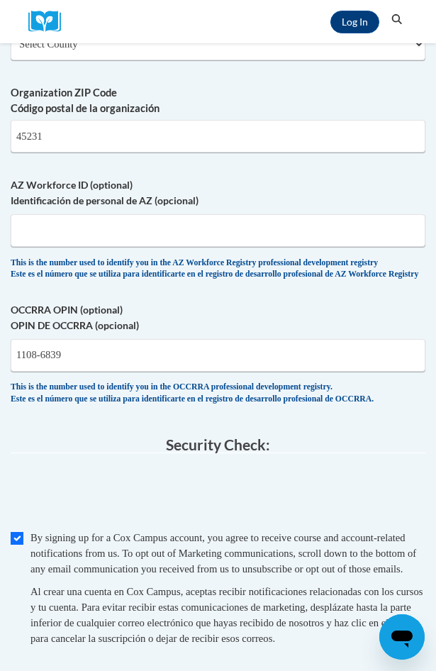
scroll to position [1703, 0]
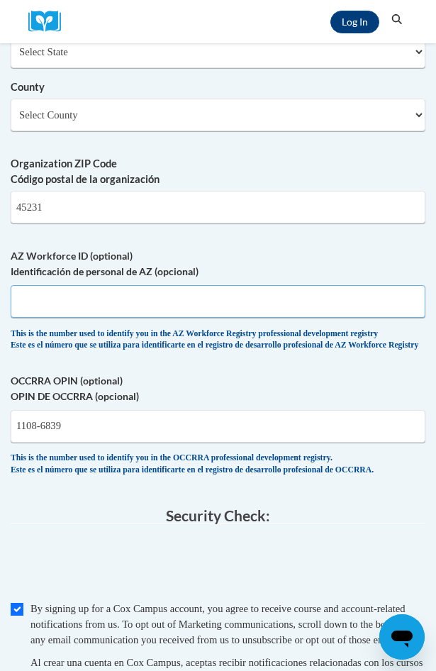
click at [154, 309] on input "AZ Workforce ID (optional) Identificación de personal de AZ (opcional)" at bounding box center [218, 301] width 415 height 33
click at [91, 314] on input "AZ Workforce ID (optional) Identificación de personal de AZ (opcional)" at bounding box center [218, 301] width 415 height 33
click at [65, 316] on input "1108 6" at bounding box center [218, 301] width 415 height 33
type input "11086839"
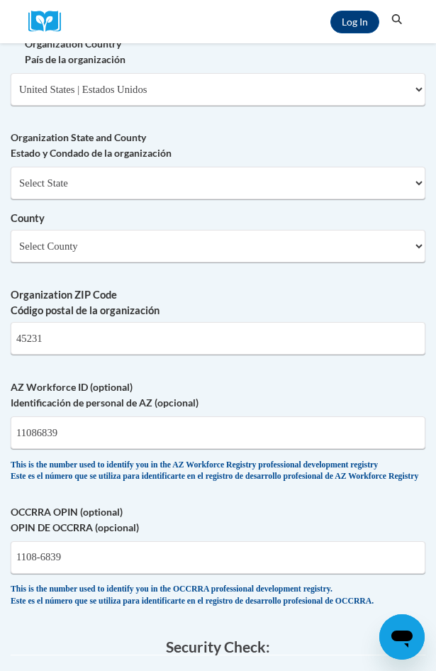
scroll to position [1348, 0]
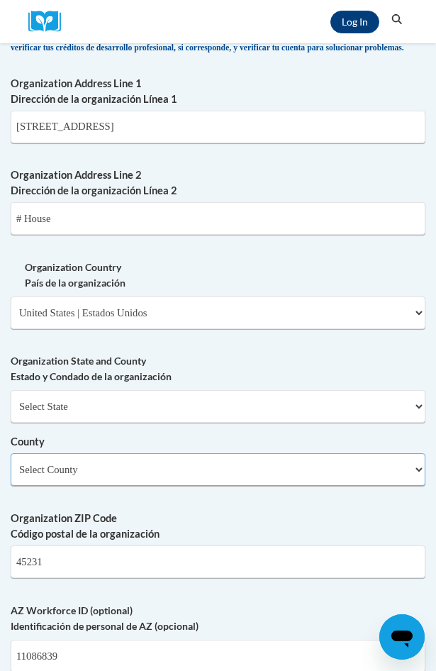
click at [154, 485] on select "Select County Adams Allen Ashland Ashtabula Athens Auglaize Belmont Brown Butle…" at bounding box center [218, 469] width 415 height 33
select select "Hamilton"
click at [11, 465] on select "Select County Adams Allen Ashland Ashtabula Athens Auglaize Belmont Brown Butle…" at bounding box center [218, 469] width 415 height 33
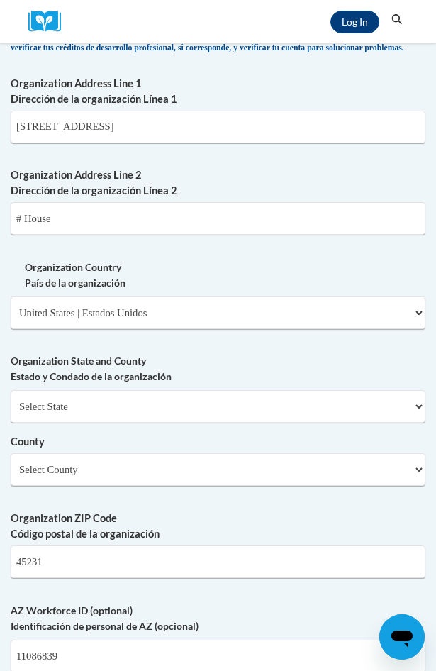
click at [233, 541] on label "Organization ZIP Code Código postal de la organización" at bounding box center [218, 526] width 415 height 31
click at [233, 546] on input "45231" at bounding box center [218, 562] width 415 height 33
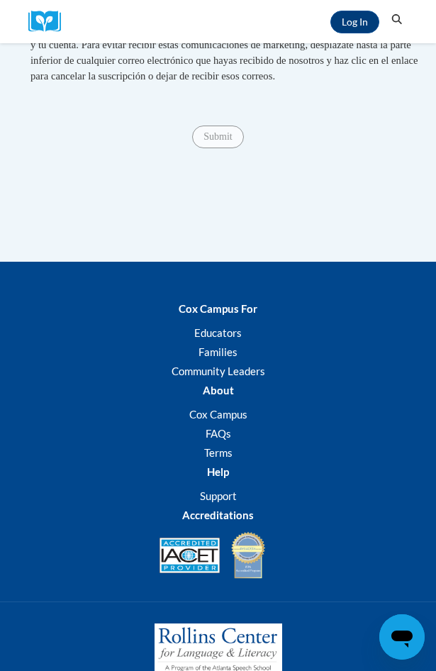
scroll to position [2342, 0]
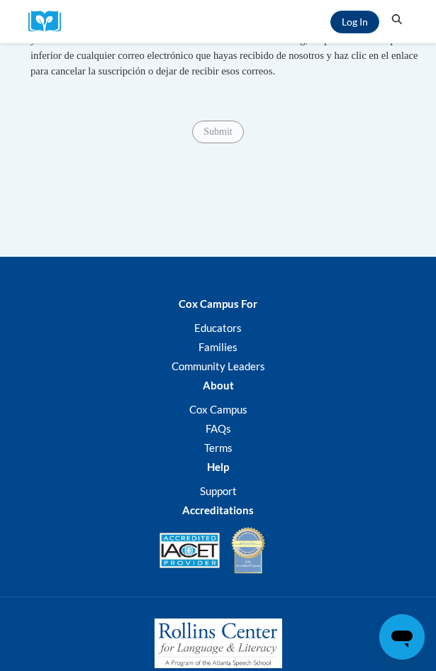
click at [227, 136] on span "Submit" at bounding box center [217, 130] width 51 height 11
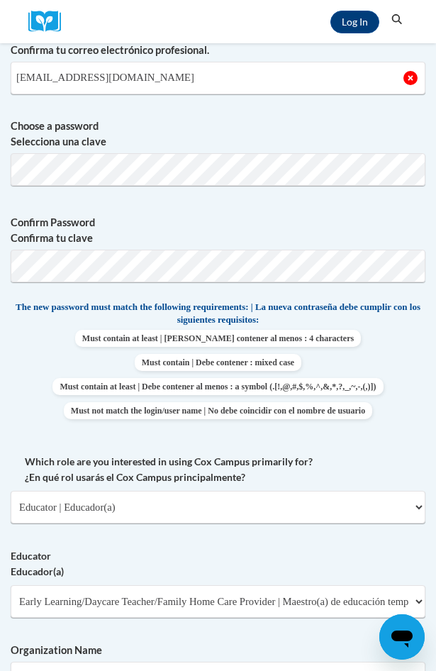
scroll to position [639, 0]
click at [281, 215] on span "Confirm Password Confirma tu clave" at bounding box center [218, 249] width 415 height 90
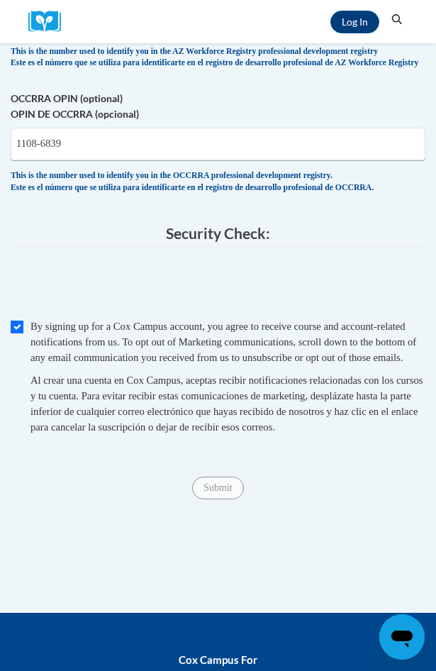
click at [227, 492] on span "Submit" at bounding box center [217, 486] width 51 height 11
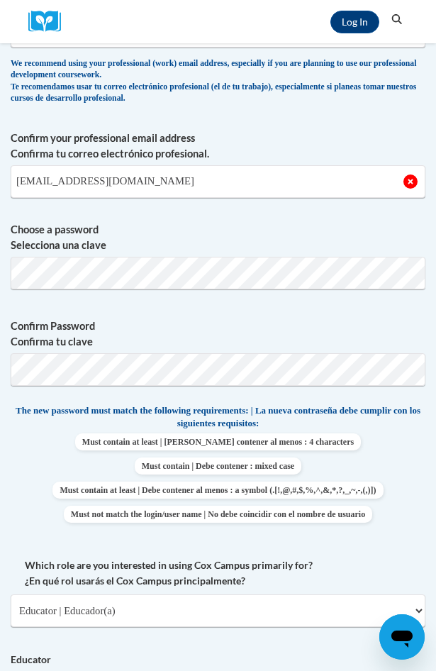
scroll to position [353, 0]
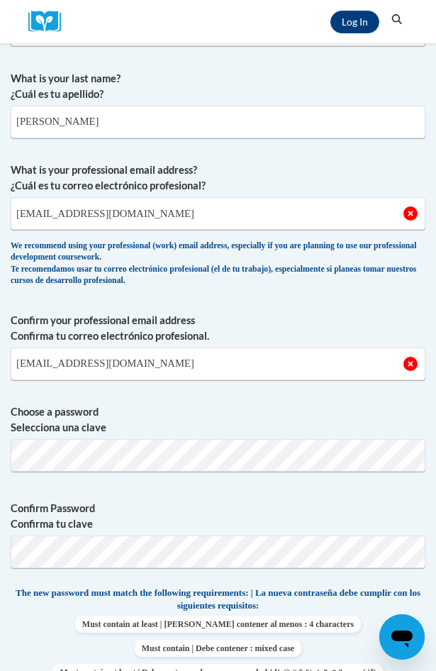
drag, startPoint x: 334, startPoint y: 512, endPoint x: 317, endPoint y: 513, distance: 17.1
click at [331, 513] on label "Confirm Password Confirma tu clave" at bounding box center [218, 516] width 415 height 31
click at [329, 505] on label "Confirm Password Confirma tu clave" at bounding box center [218, 516] width 415 height 31
drag, startPoint x: 346, startPoint y: 474, endPoint x: 241, endPoint y: 426, distance: 115.6
click at [346, 474] on span "Choose a password Selecciona una clave" at bounding box center [218, 443] width 415 height 78
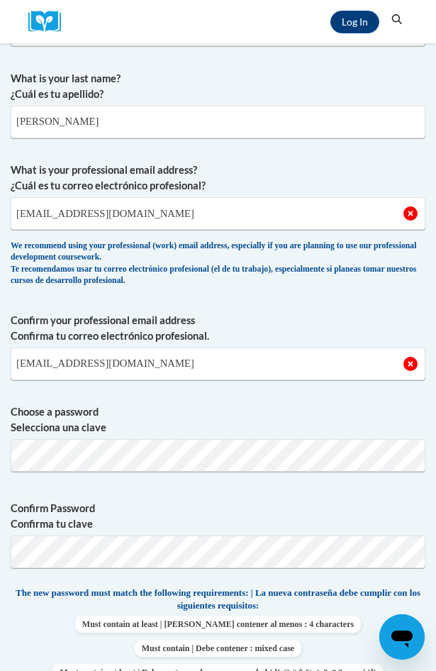
click at [321, 523] on label "Confirm Password Confirma tu clave" at bounding box center [218, 516] width 415 height 31
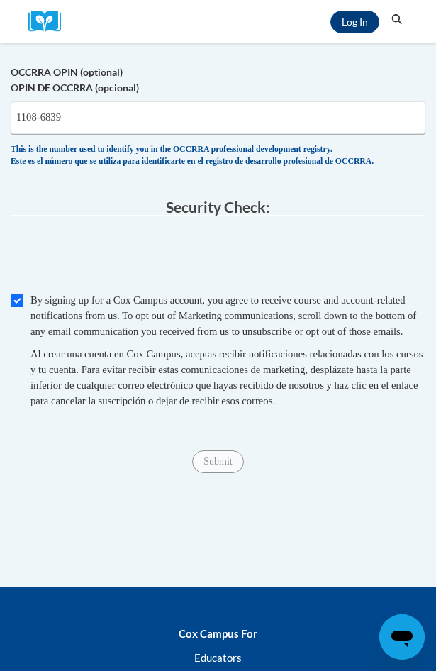
scroll to position [2057, 0]
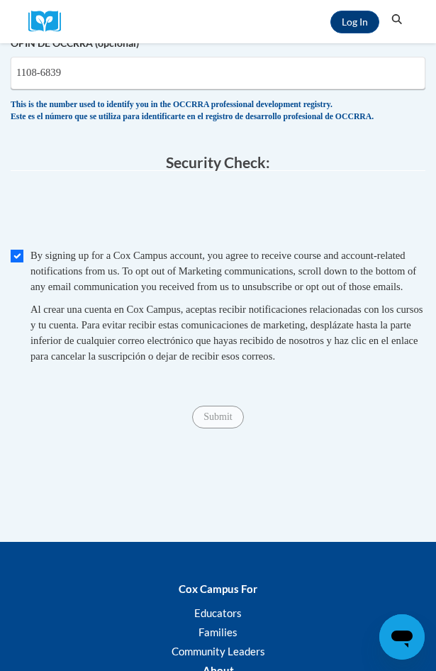
click at [213, 422] on span "Submit" at bounding box center [217, 415] width 51 height 11
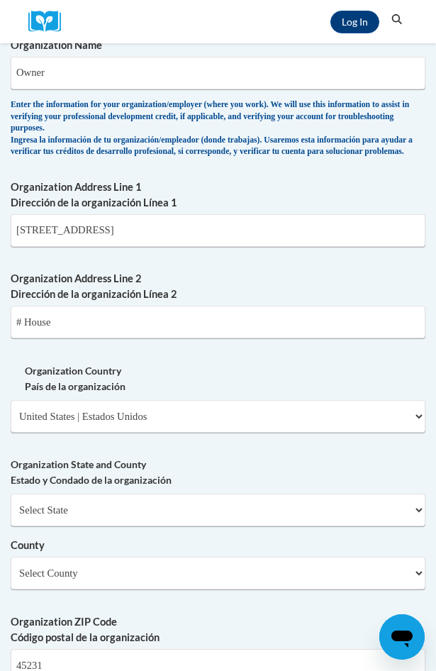
scroll to position [1205, 0]
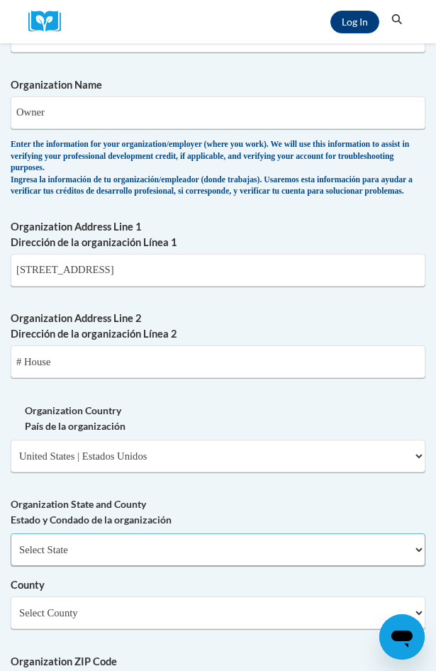
click at [147, 565] on select "Select State Alabama Alaska Arizona Arkansas California Colorado Connecticut De…" at bounding box center [218, 550] width 415 height 33
select select "Ohio"
click at [11, 545] on select "Select State Alabama Alaska Arizona Arkansas California Colorado Connecticut De…" at bounding box center [218, 550] width 415 height 33
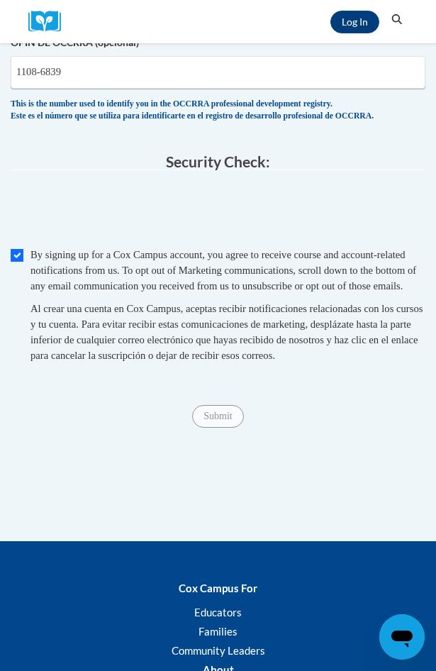
scroll to position [2057, 0]
click at [219, 429] on div "Submit Submit" at bounding box center [218, 417] width 415 height 23
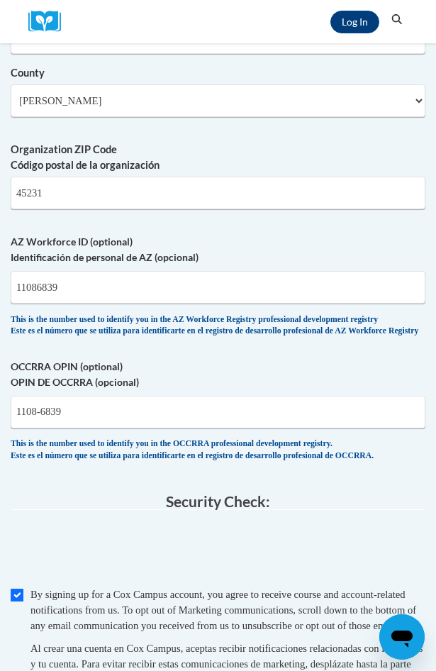
scroll to position [1702, 0]
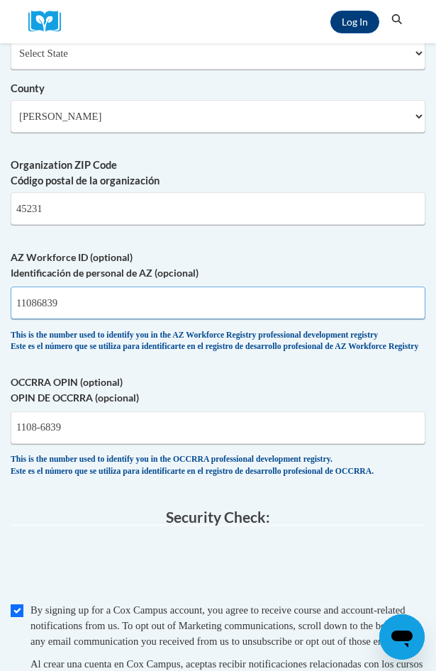
click at [104, 319] on input "11086839" at bounding box center [218, 303] width 415 height 33
type input "1"
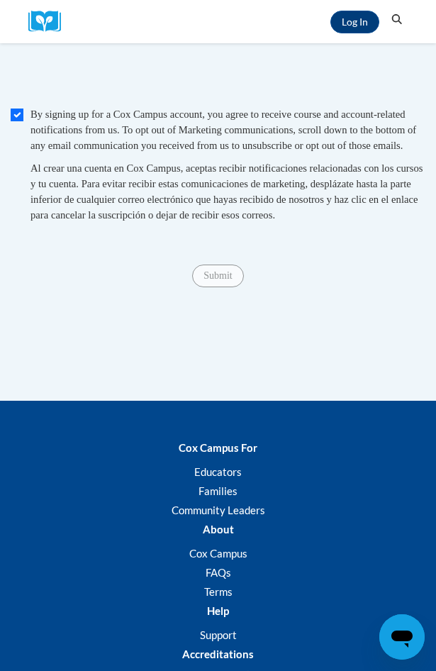
scroll to position [2198, 0]
click at [217, 280] on span "Submit" at bounding box center [217, 273] width 51 height 11
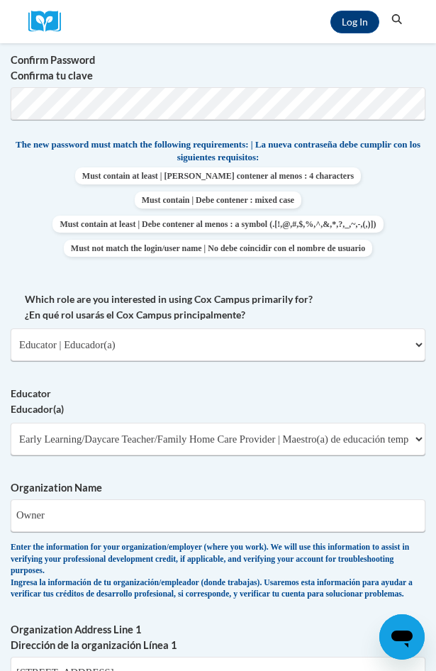
scroll to position [779, 0]
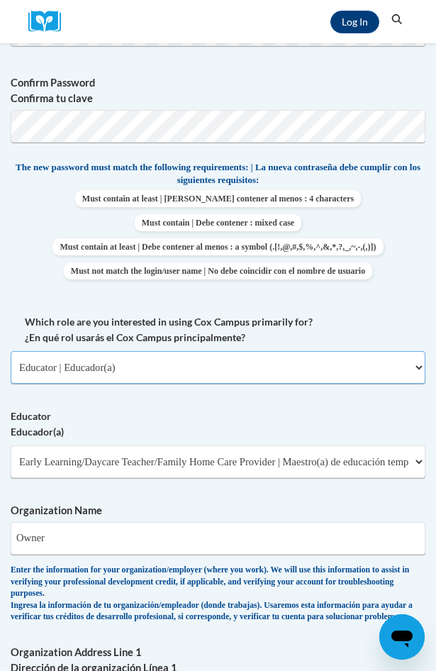
click at [158, 365] on select "Please Select College/University | Colegio/Universidad Community/Nonprofit Part…" at bounding box center [218, 367] width 415 height 33
click at [11, 351] on select "Please Select College/University | Colegio/Universidad Community/Nonprofit Part…" at bounding box center [218, 367] width 415 height 33
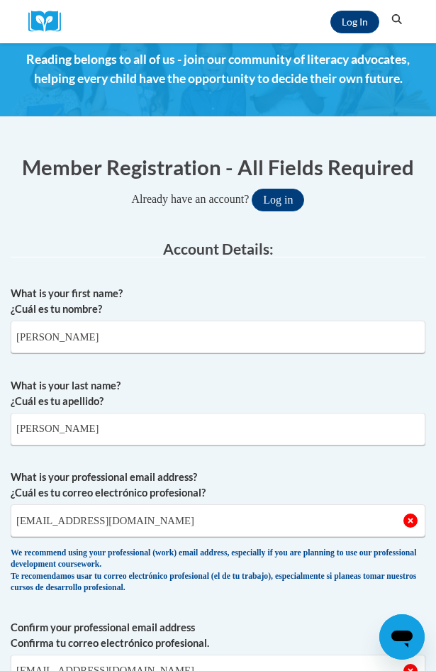
scroll to position [0, 0]
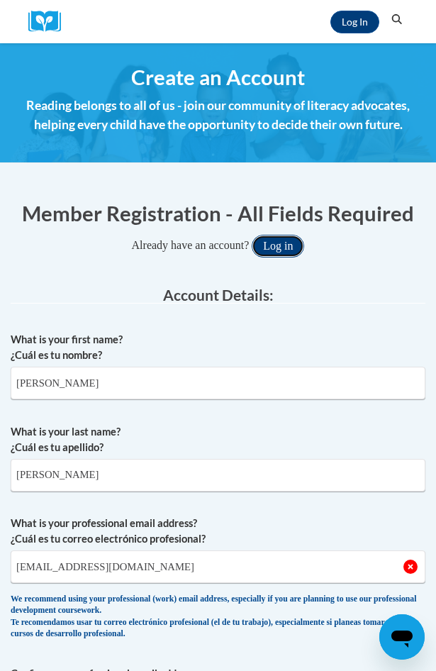
click at [275, 246] on button "Log in" at bounding box center [278, 246] width 53 height 23
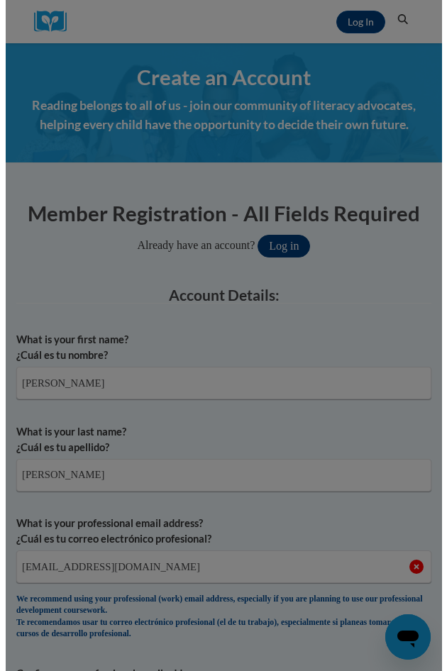
scroll to position [1509, 0]
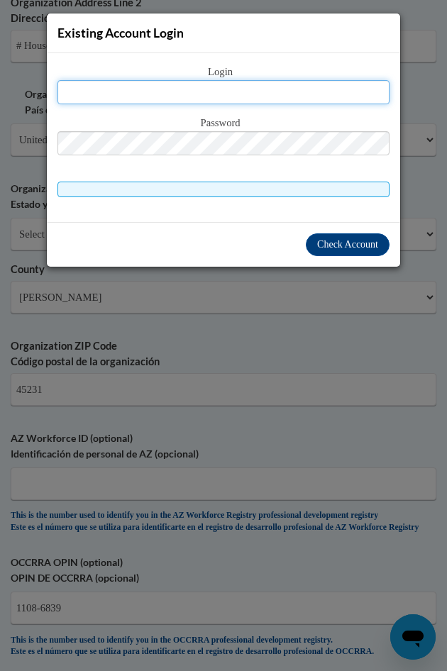
click at [249, 89] on input "text" at bounding box center [223, 92] width 332 height 24
type input "cjohnsonk@aol.com"
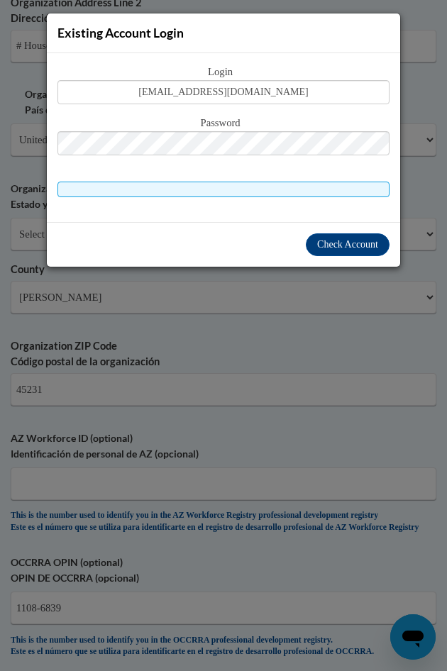
click at [370, 211] on div "Login cjohnsonk@aol.com Password" at bounding box center [223, 137] width 353 height 169
click at [341, 243] on span "Check Account" at bounding box center [347, 244] width 61 height 11
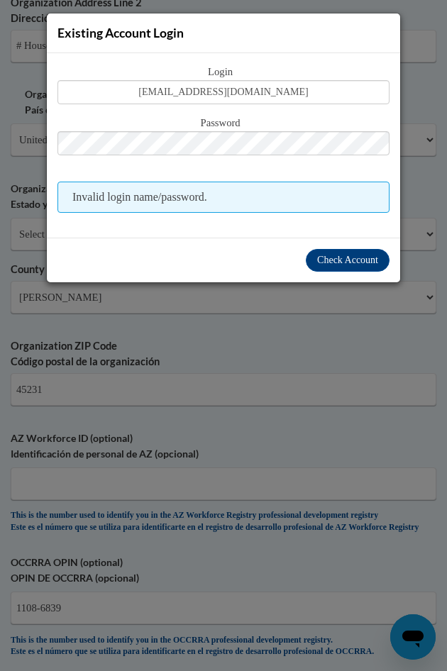
click at [274, 158] on div "Password" at bounding box center [223, 143] width 332 height 56
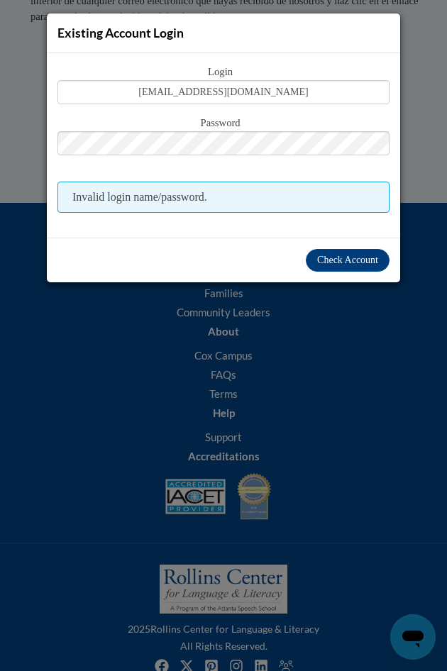
click at [365, 236] on div "Login cjohnsonk@aol.com Password Invalid login name/password." at bounding box center [223, 145] width 353 height 185
click at [352, 260] on span "Check Account" at bounding box center [347, 260] width 61 height 11
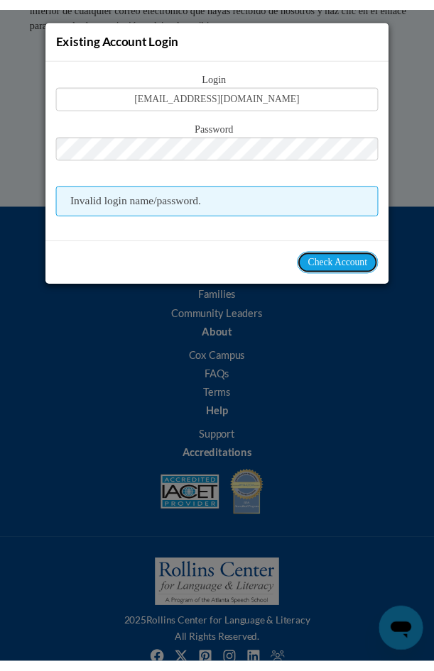
scroll to position [2396, 0]
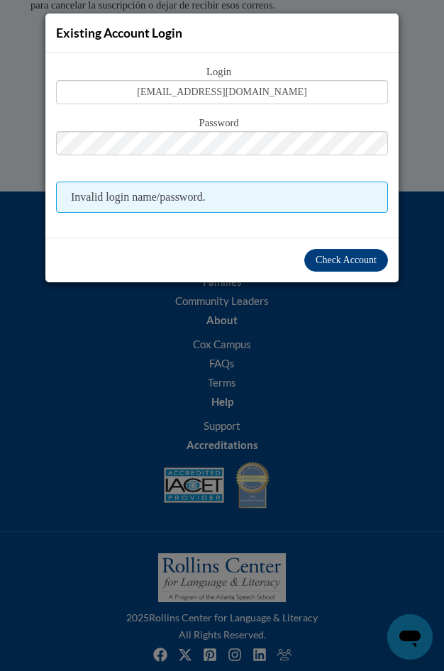
click at [432, 94] on div "Existing Account Login Login cjohnsonk@aol.com Password Invalid login name/pass…" at bounding box center [222, 335] width 444 height 671
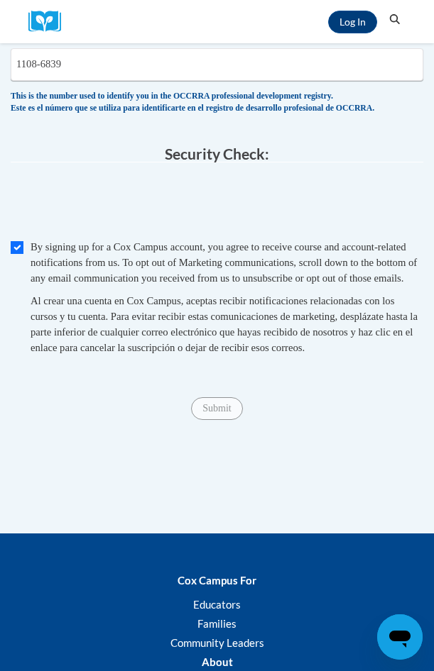
scroll to position [2041, 0]
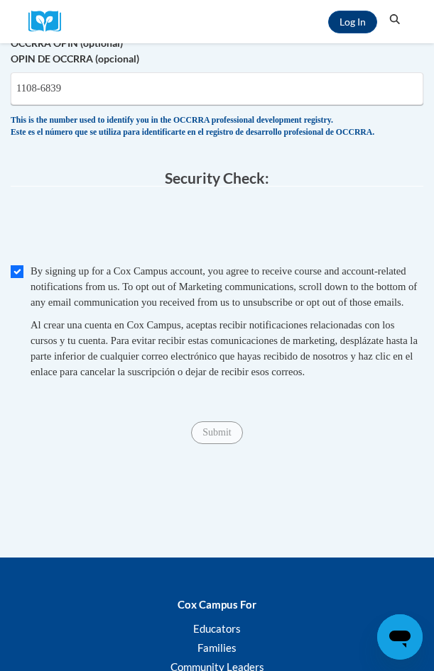
click at [220, 437] on span "Submit" at bounding box center [216, 431] width 51 height 11
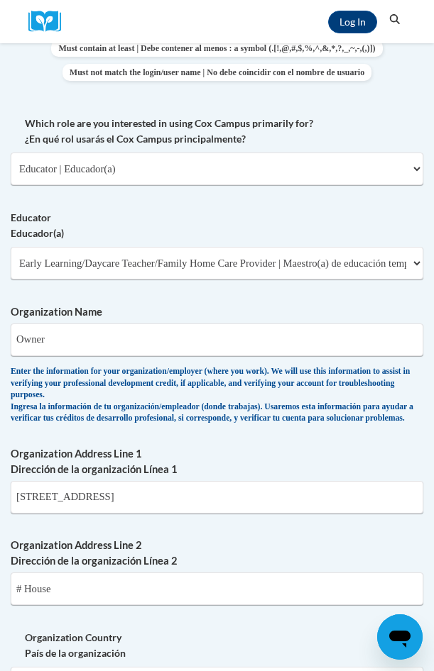
scroll to position [976, 0]
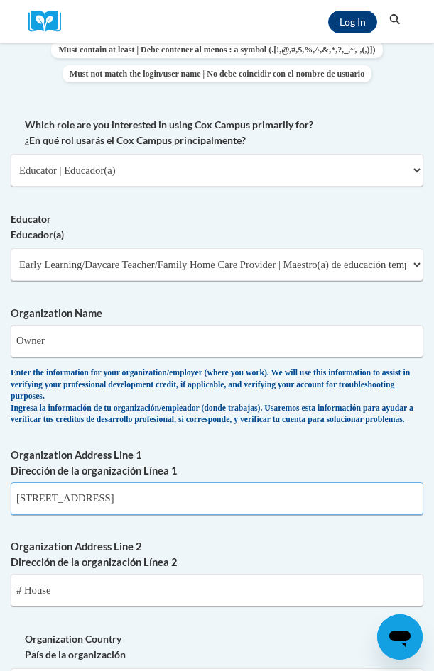
click at [147, 512] on input "2612 Tampico Dr" at bounding box center [217, 499] width 412 height 33
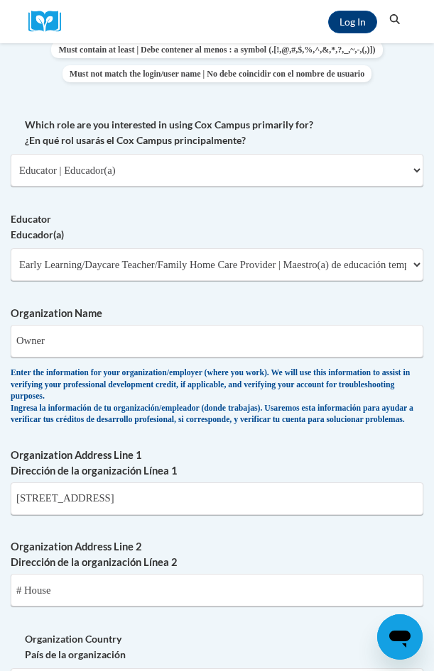
click at [292, 464] on label "Organization Address Line 1 Dirección de la organización Línea 1" at bounding box center [217, 463] width 412 height 31
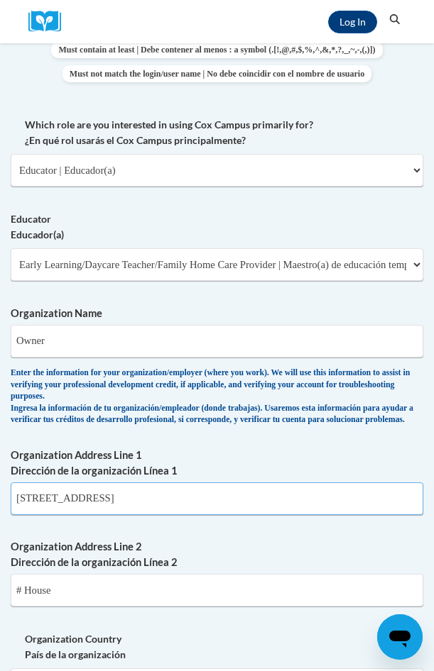
click at [292, 483] on input "2612 Tampico Dr" at bounding box center [217, 499] width 412 height 33
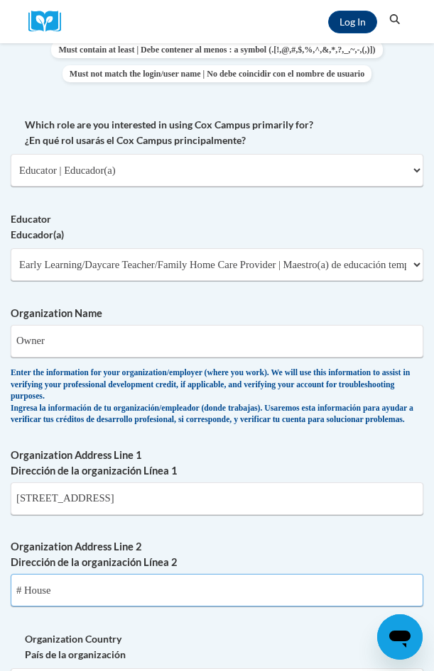
click at [101, 607] on input "# House" at bounding box center [217, 590] width 412 height 33
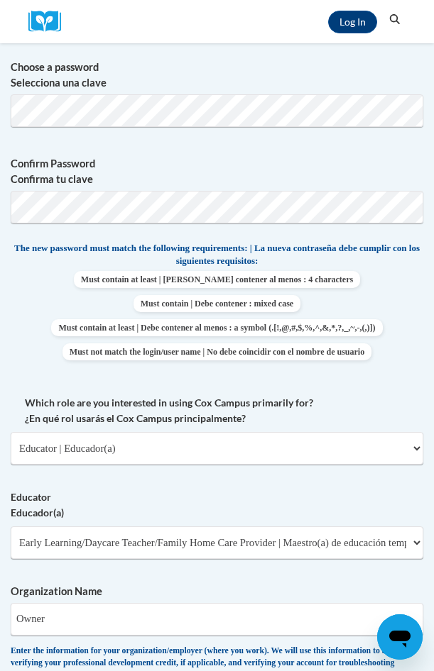
scroll to position [637, 0]
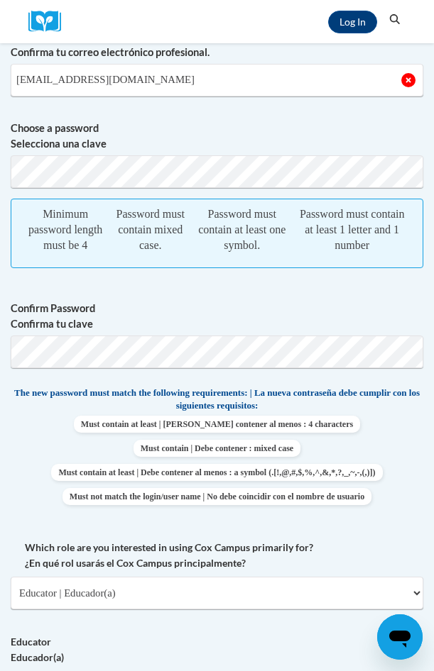
click at [307, 309] on span "Confirm Password Confirma tu clave" at bounding box center [217, 335] width 412 height 90
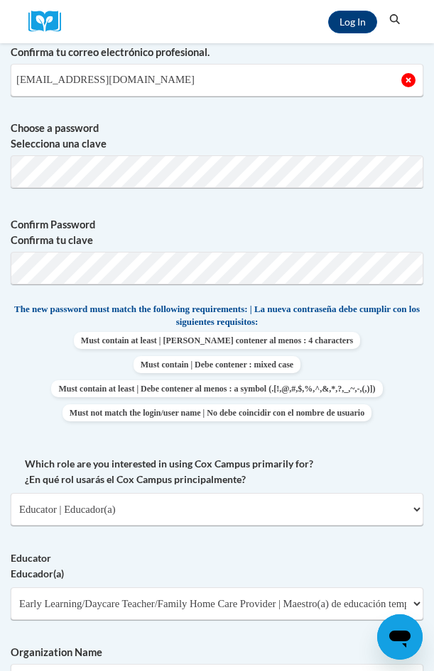
click at [319, 236] on label "Confirm Password Confirma tu clave" at bounding box center [217, 232] width 412 height 31
click at [341, 237] on label "Confirm Password Confirma tu clave" at bounding box center [217, 232] width 412 height 31
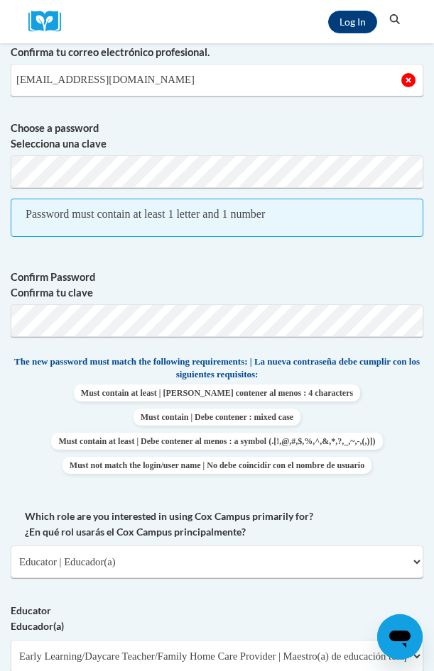
click at [99, 275] on label "Confirm Password Confirma tu clave" at bounding box center [217, 285] width 412 height 31
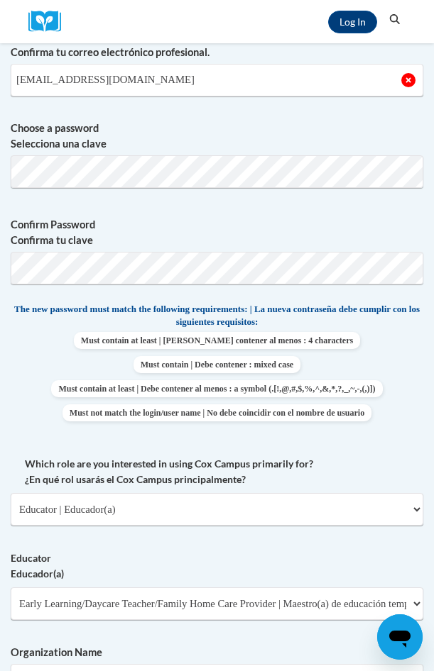
click at [370, 225] on label "Confirm Password Confirma tu clave" at bounding box center [217, 232] width 412 height 31
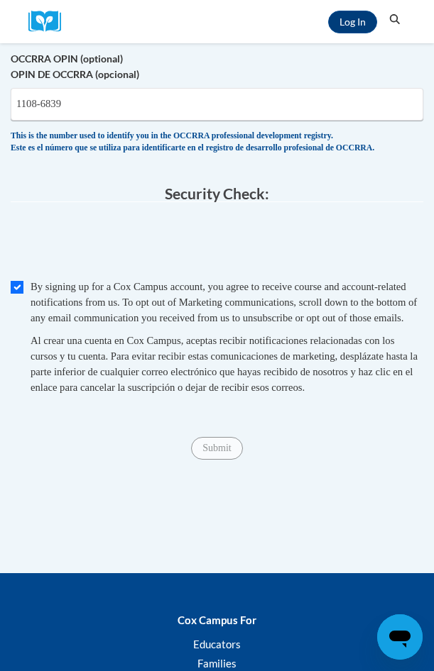
scroll to position [2057, 0]
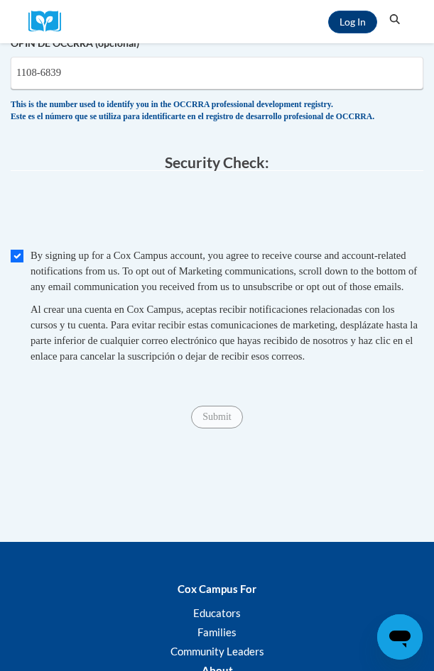
click at [226, 422] on span "Submit" at bounding box center [216, 415] width 51 height 11
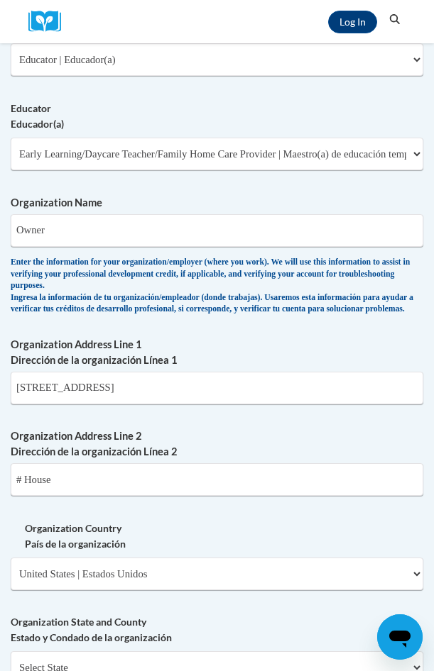
scroll to position [1063, 0]
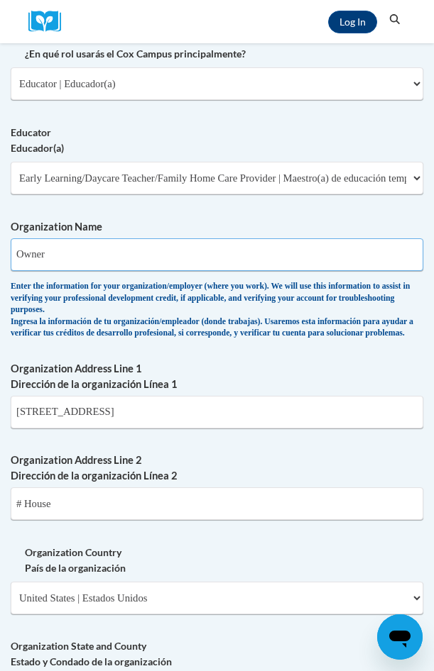
click at [136, 256] on input "Owner" at bounding box center [217, 254] width 412 height 33
click at [133, 256] on input "Owner" at bounding box center [217, 254] width 412 height 33
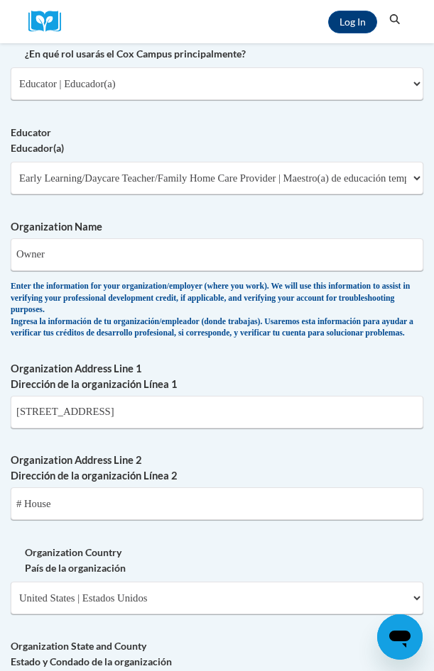
click at [307, 368] on div "What is your first name? ¿Cuál es tu nombre? wanda What is your last name? ¿Cuá…" at bounding box center [217, 196] width 412 height 1868
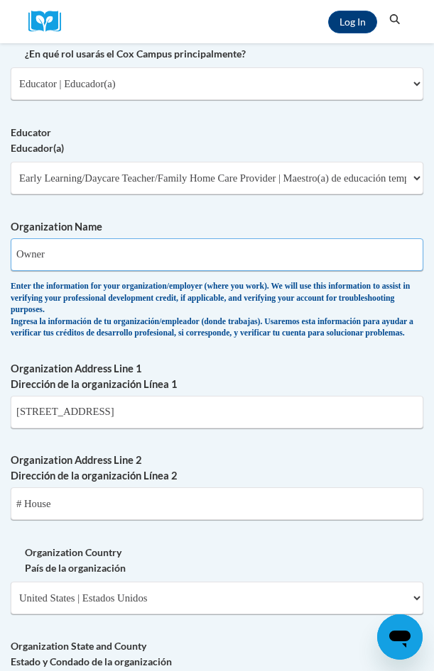
click at [118, 257] on input "Owner" at bounding box center [217, 254] width 412 height 33
type input "O"
type input "Wanda Johnson's daycare"
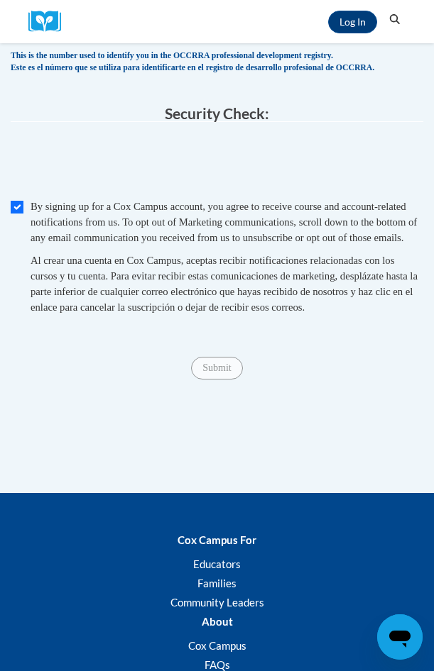
scroll to position [2127, 0]
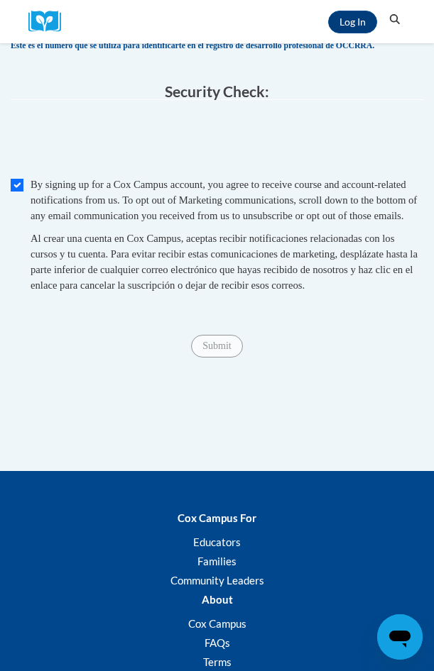
click at [221, 358] on div "Submit Submit" at bounding box center [217, 346] width 412 height 23
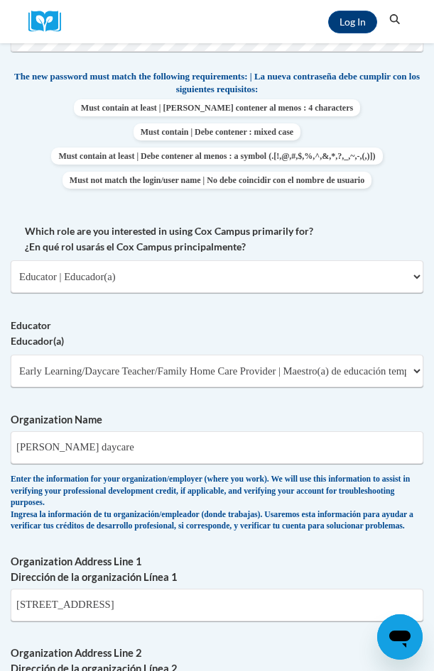
scroll to position [1986, 0]
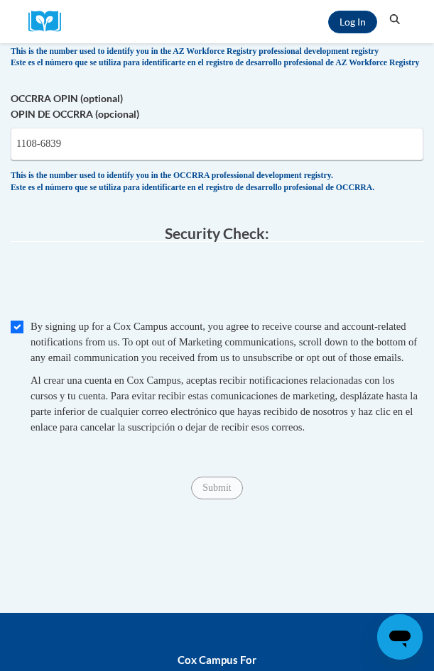
click at [214, 492] on span "Submit" at bounding box center [216, 486] width 51 height 11
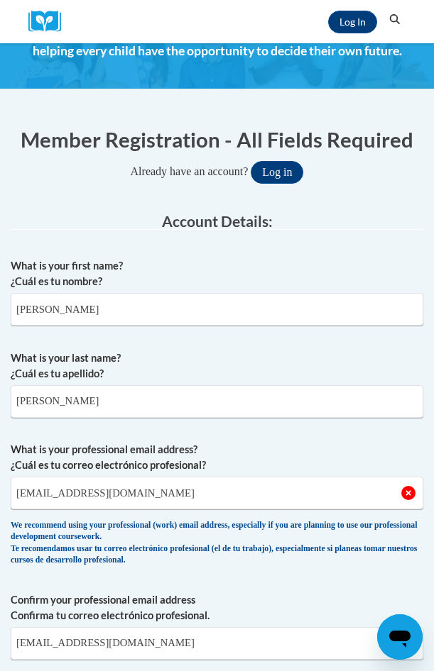
scroll to position [71, 0]
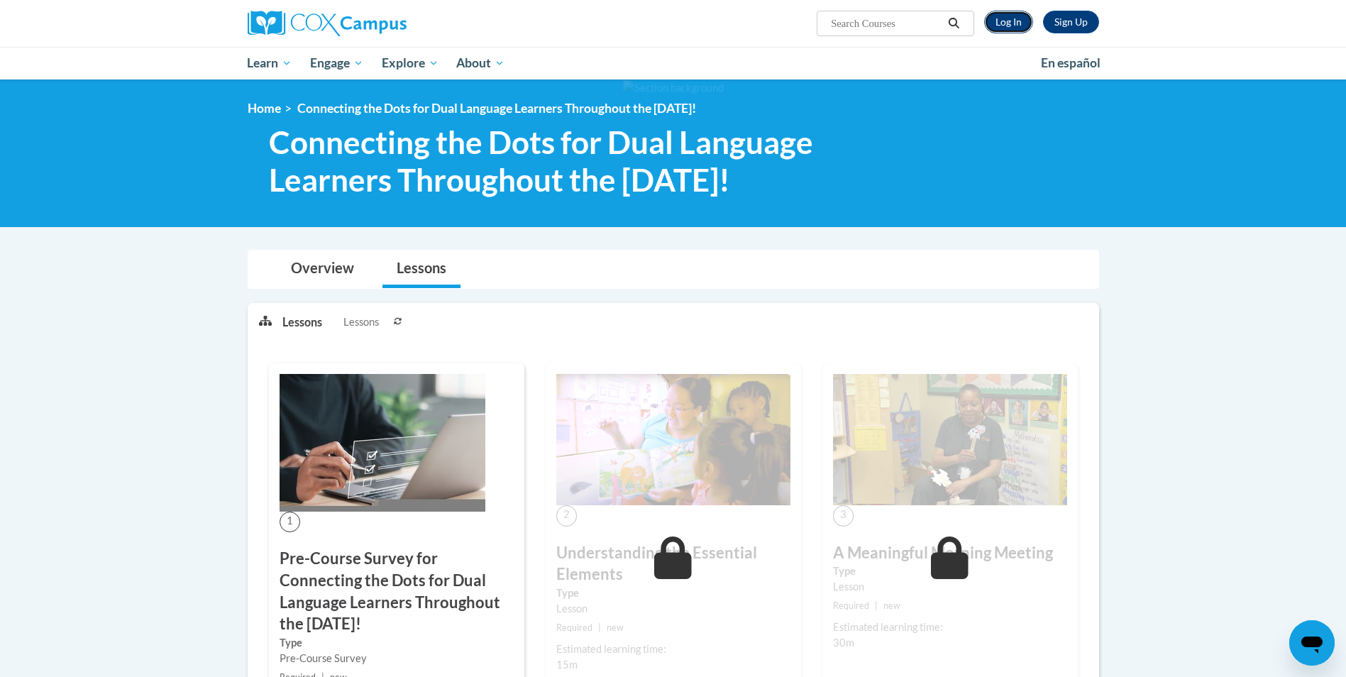
click at [1023, 21] on link "Log In" at bounding box center [1008, 22] width 49 height 23
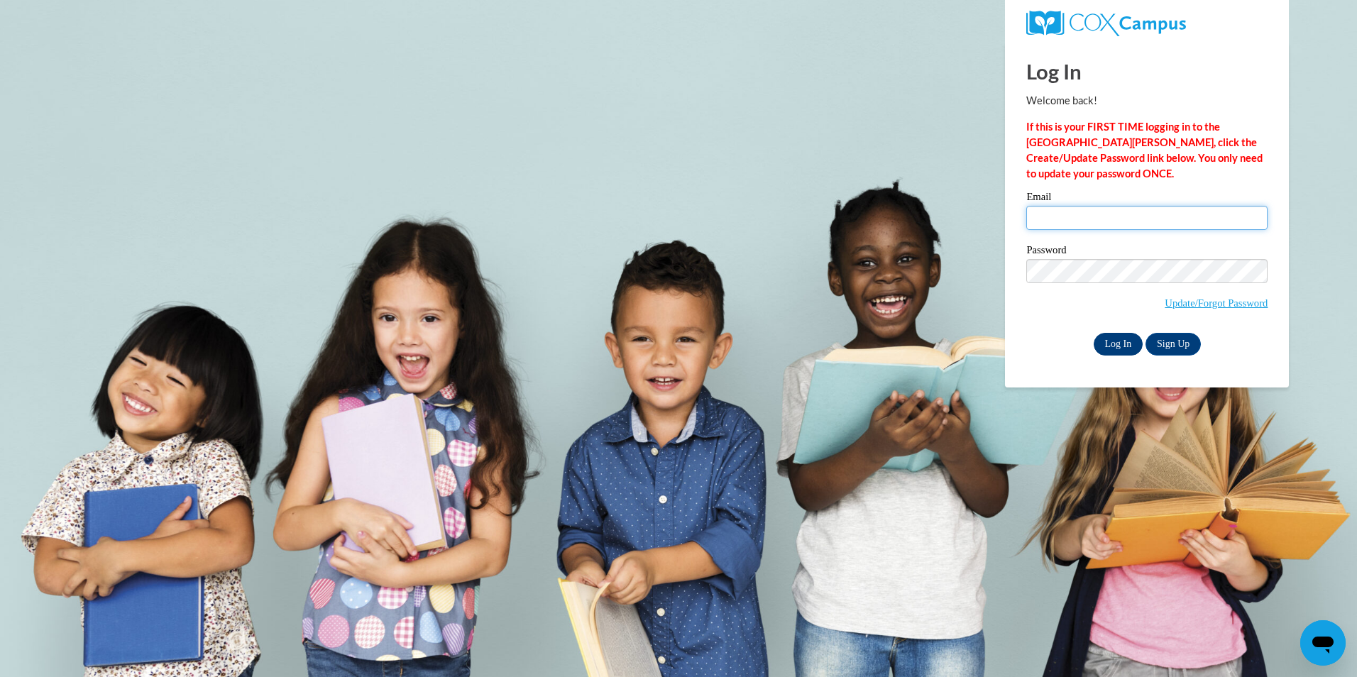
type input "[PERSON_NAME][EMAIL_ADDRESS][PERSON_NAME][DOMAIN_NAME]"
click at [1123, 340] on input "Log In" at bounding box center [1119, 344] width 50 height 23
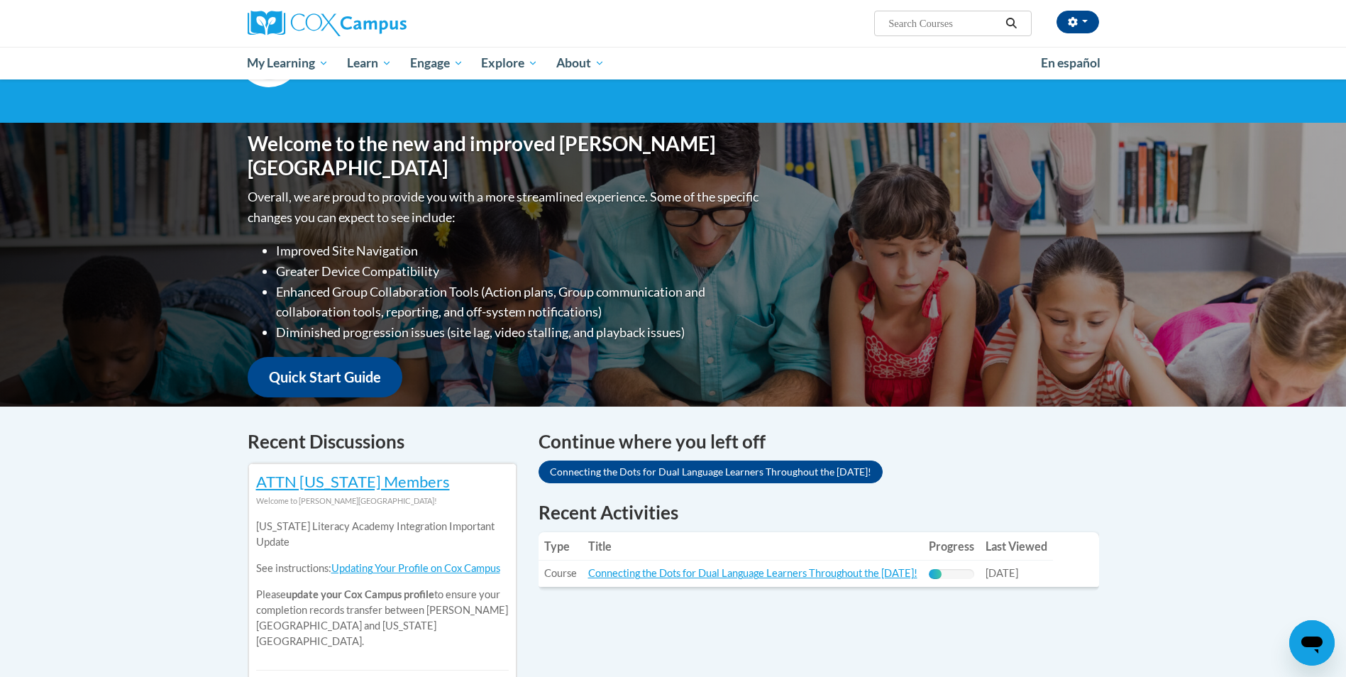
scroll to position [71, 0]
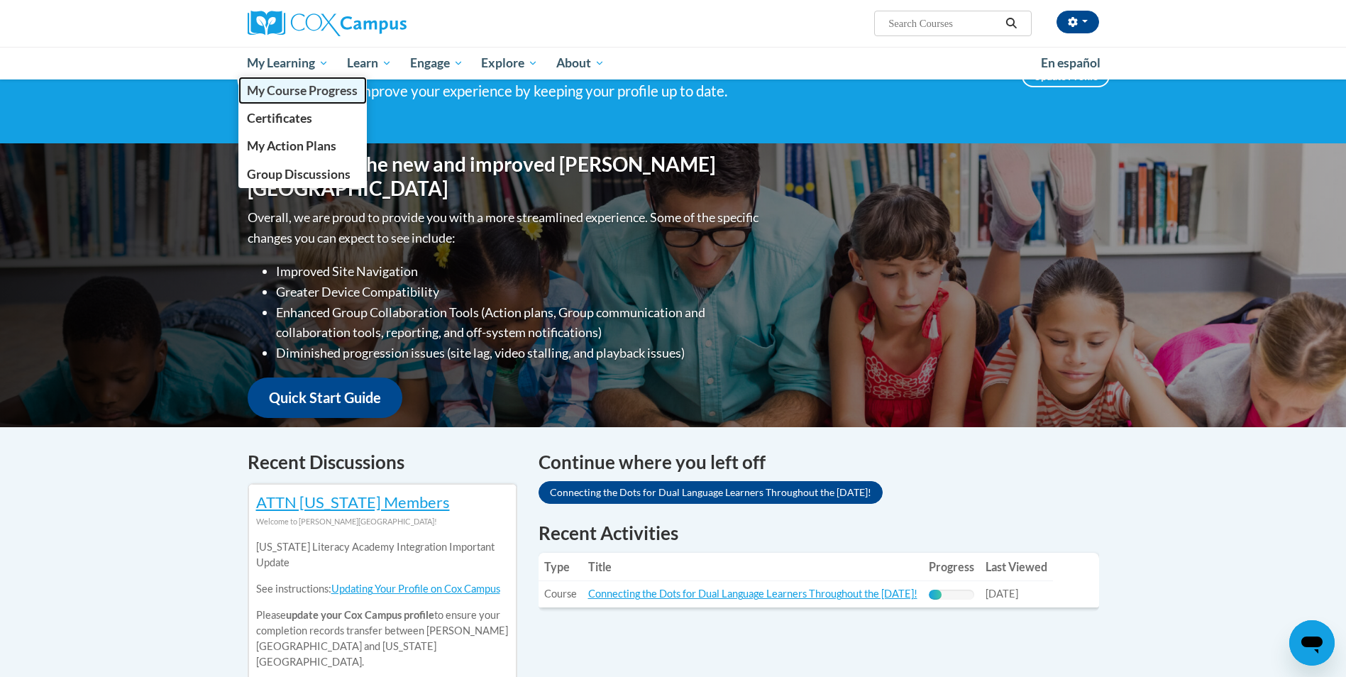
click at [292, 95] on span "My Course Progress" at bounding box center [302, 90] width 111 height 15
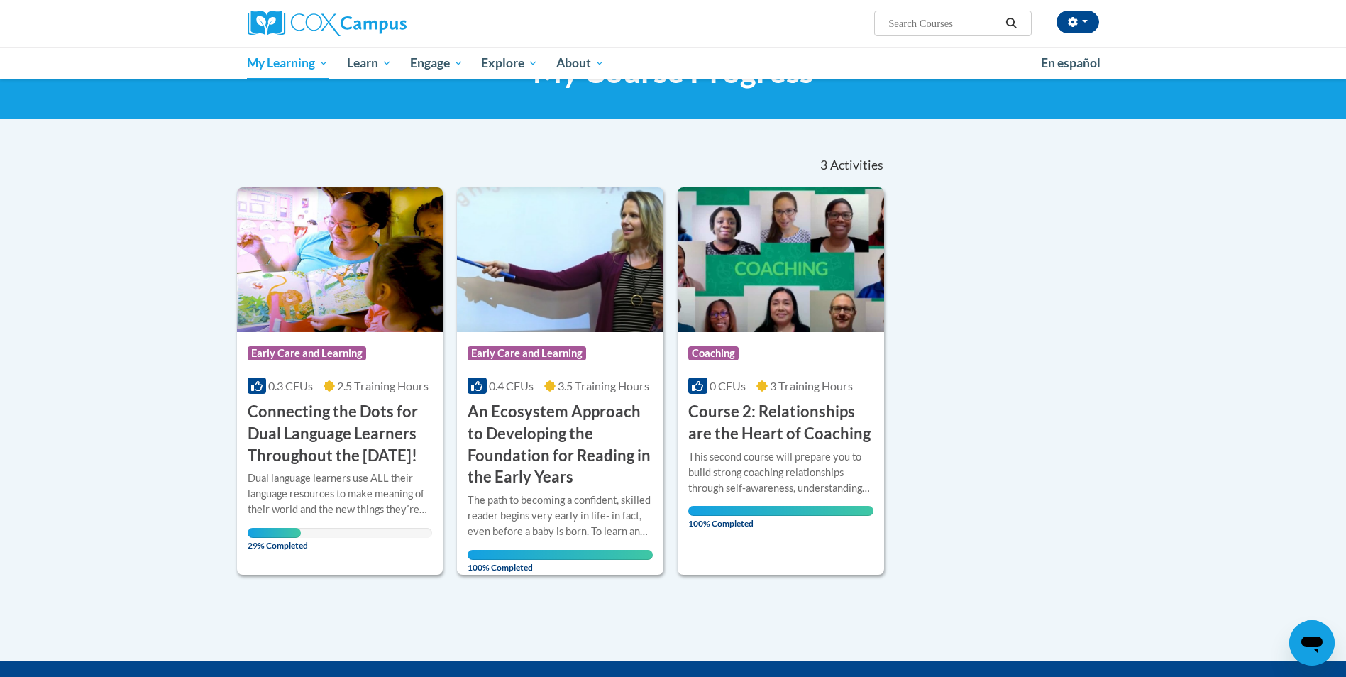
scroll to position [284, 0]
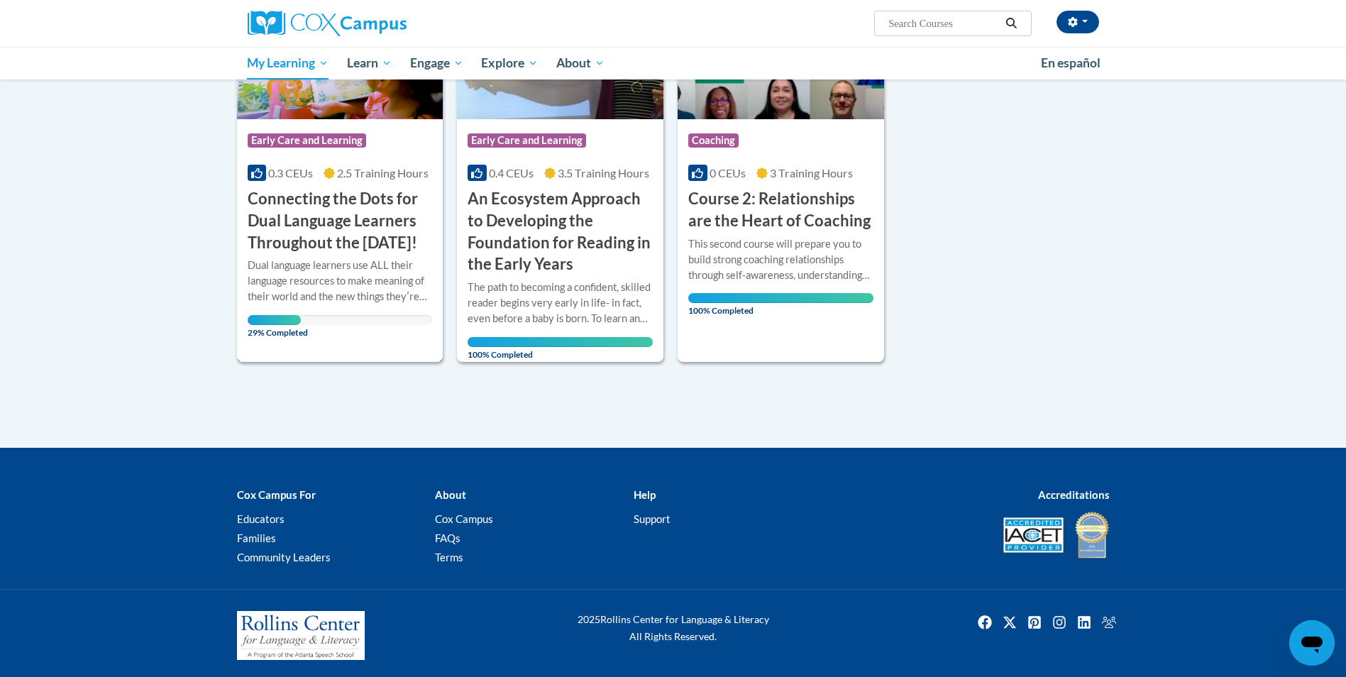
click at [373, 126] on div "Course Category: Early Care and Learning" at bounding box center [340, 142] width 185 height 32
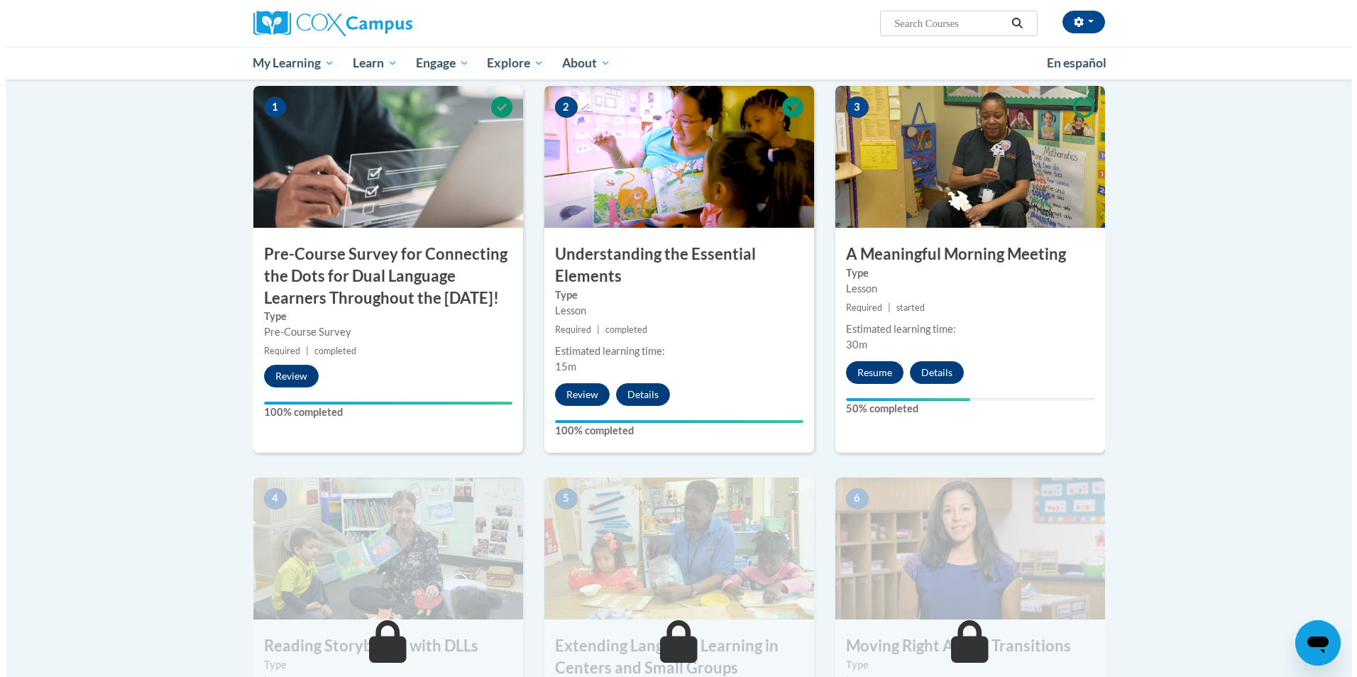
scroll to position [284, 0]
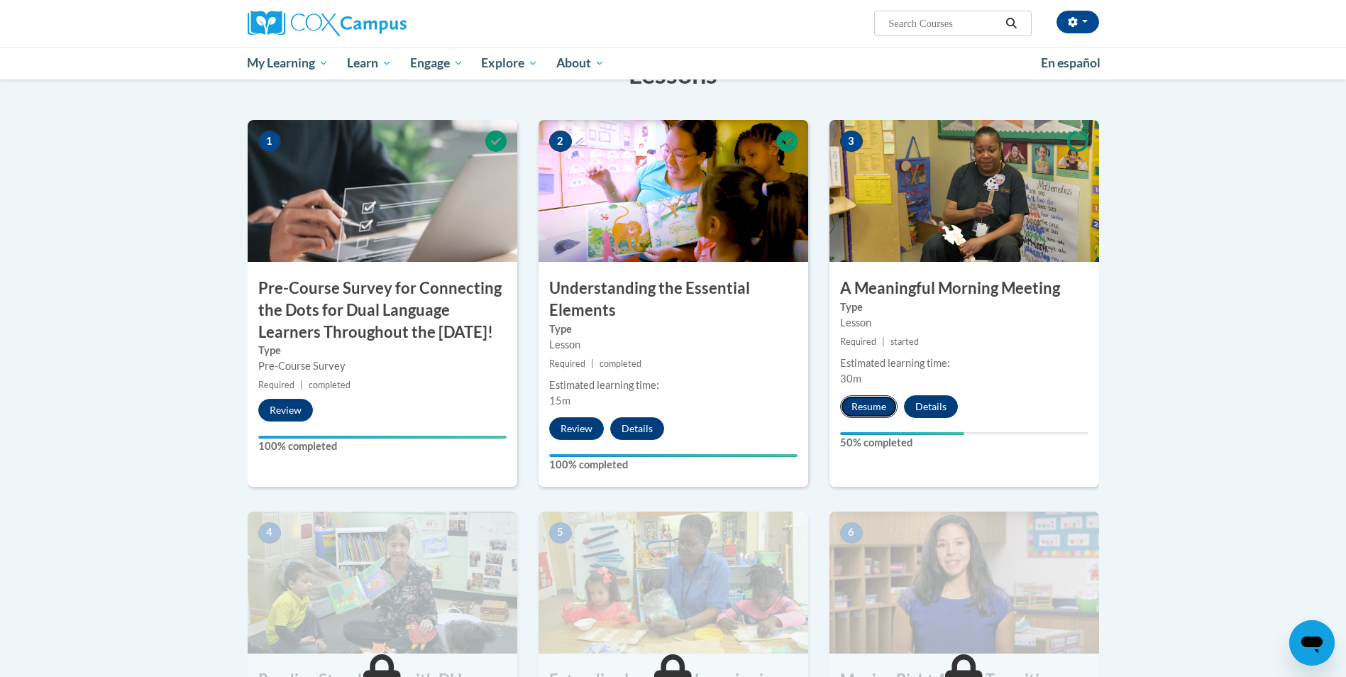
click at [872, 407] on button "Resume" at bounding box center [868, 406] width 57 height 23
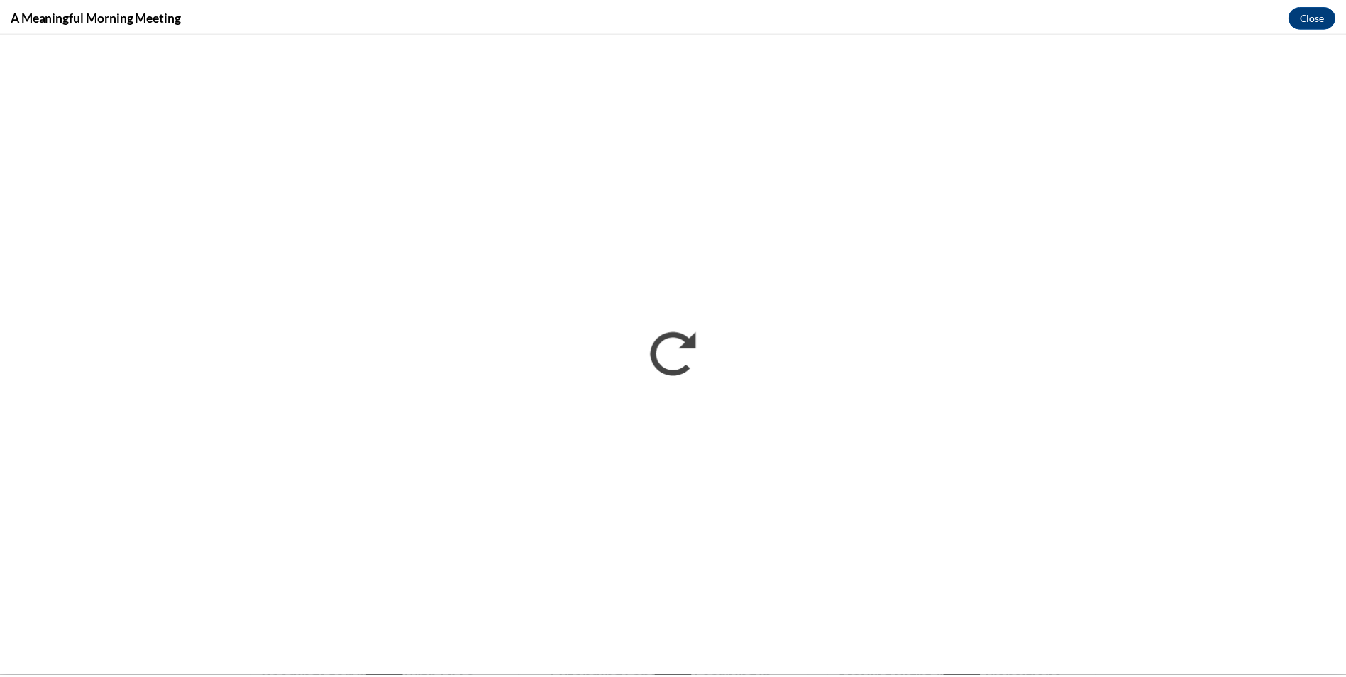
scroll to position [0, 0]
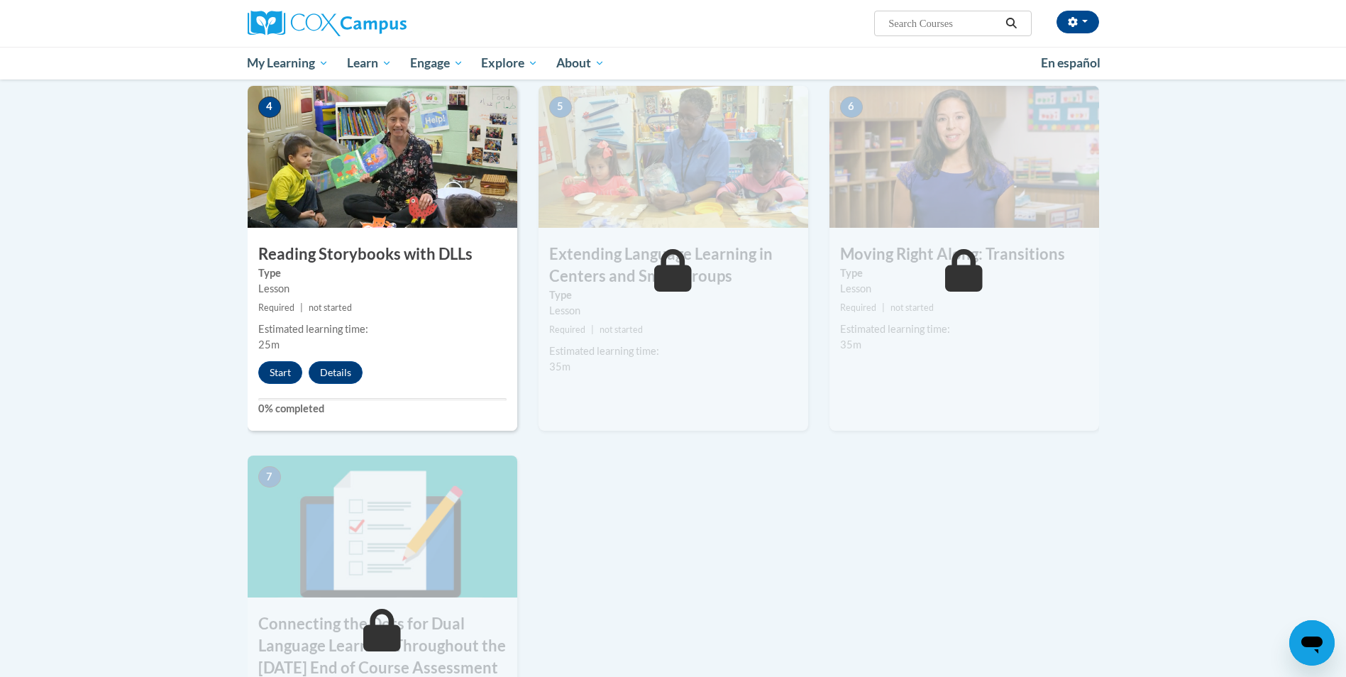
scroll to position [497, 0]
